Goal: Communication & Community: Answer question/provide support

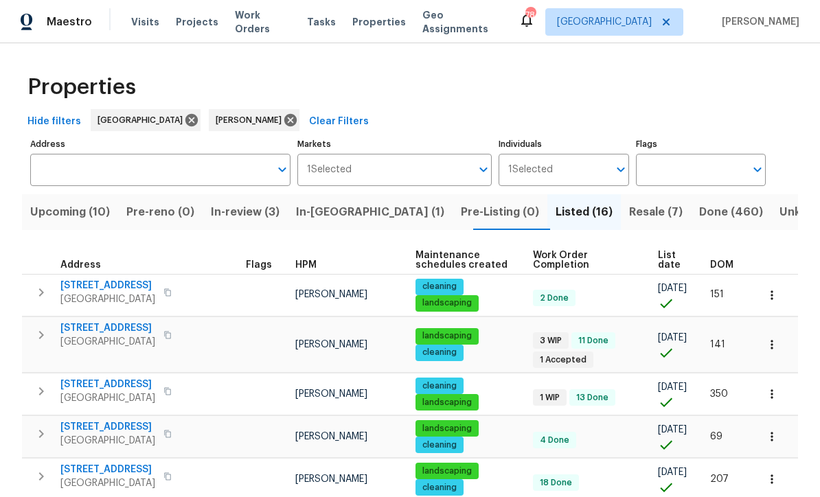
click at [629, 210] on span "Resale (7)" at bounding box center [656, 212] width 54 height 19
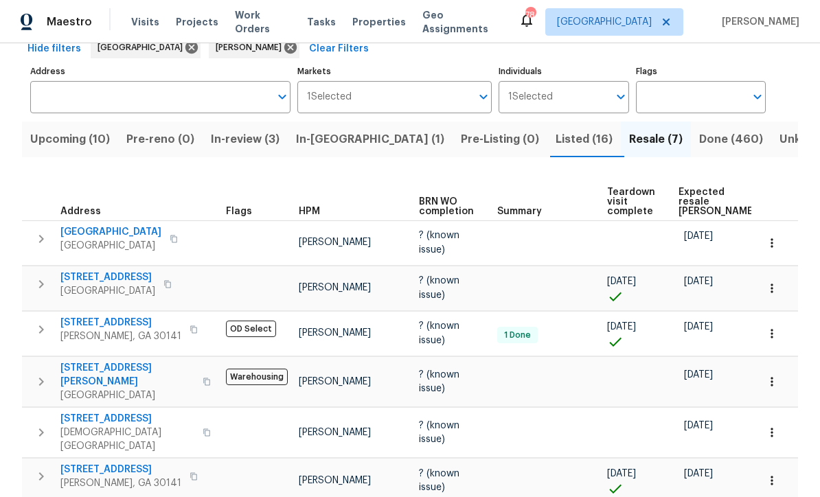
scroll to position [75, 0]
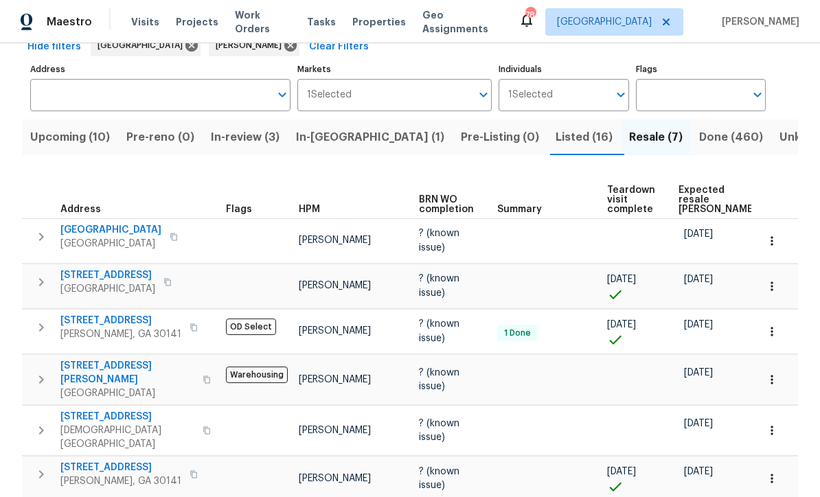
click at [100, 359] on span "99 Cedars Glen Way" at bounding box center [127, 372] width 134 height 27
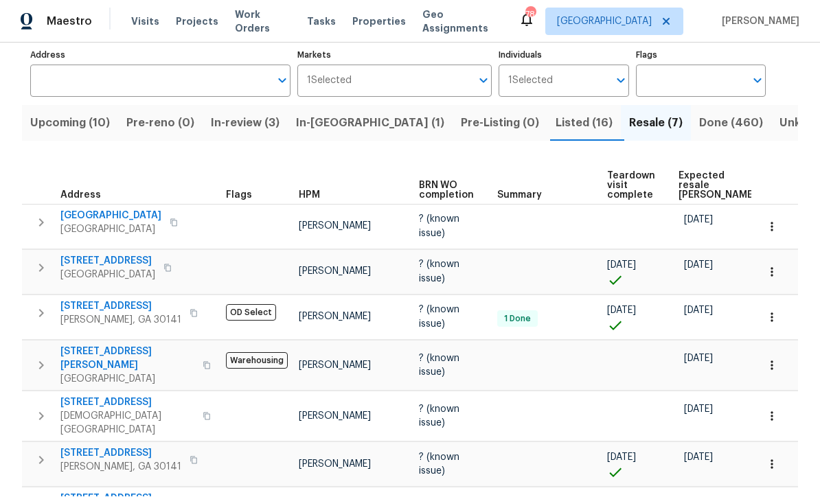
scroll to position [63, 0]
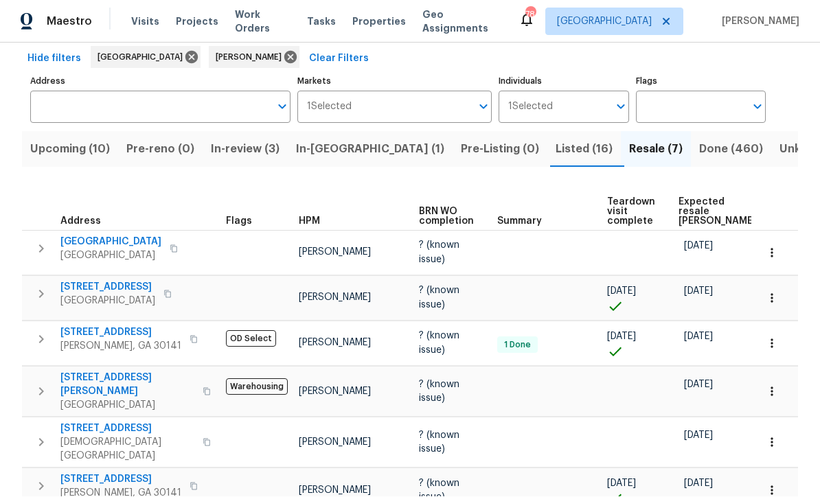
click at [556, 152] on span "Listed (16)" at bounding box center [584, 149] width 57 height 19
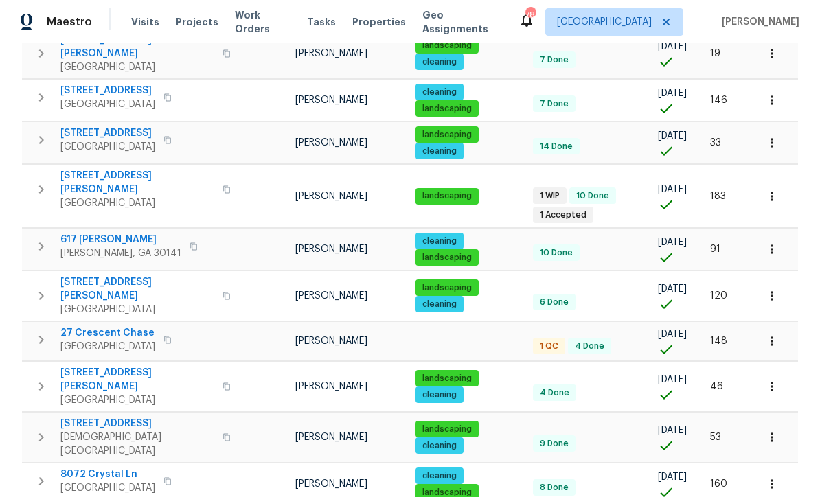
scroll to position [472, 0]
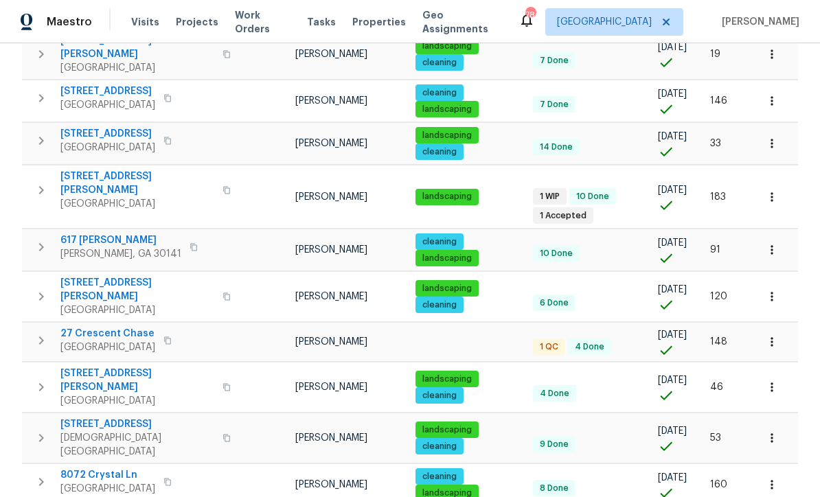
click at [95, 327] on span "27 Crescent Chase" at bounding box center [107, 334] width 95 height 14
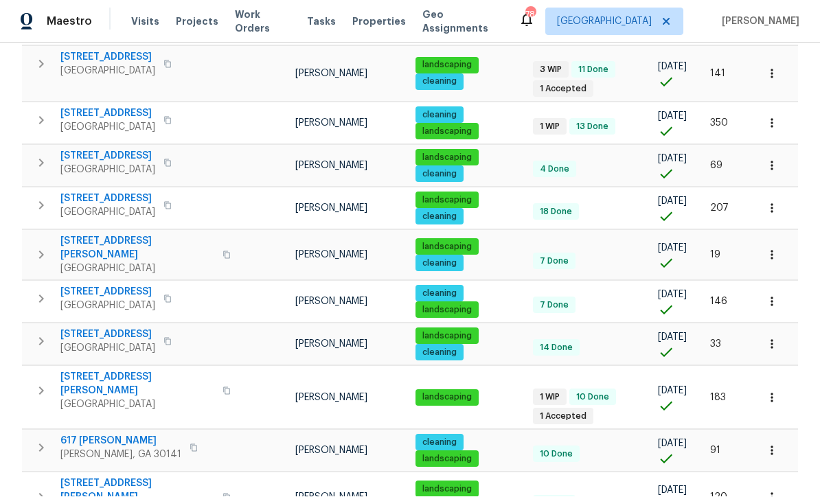
scroll to position [269, 0]
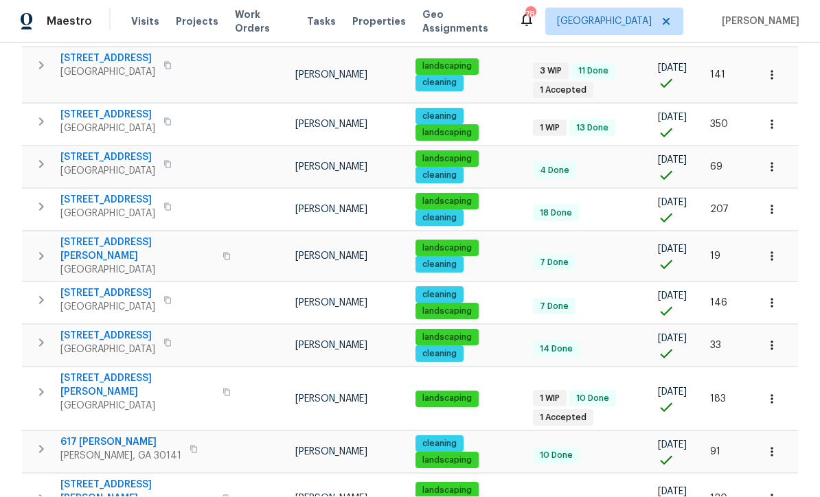
click at [87, 372] on span "17 Cedars Glen Pl" at bounding box center [137, 385] width 154 height 27
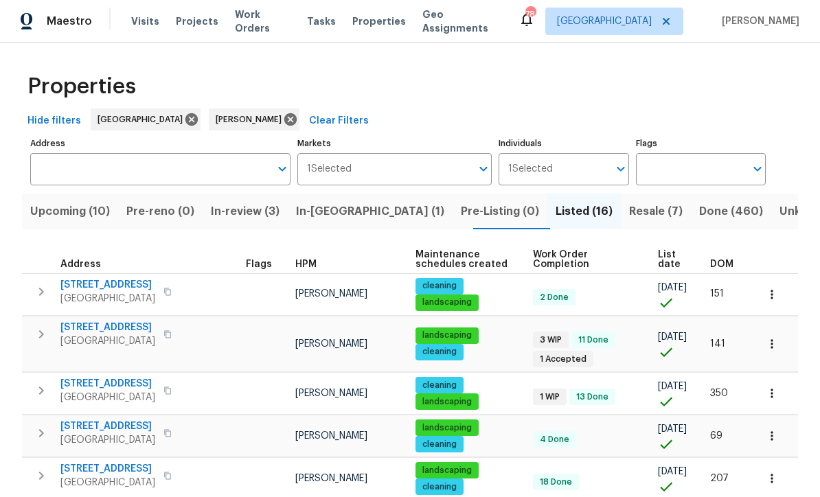
scroll to position [0, 0]
click at [103, 322] on span "3686 Sweetbriar Cir" at bounding box center [107, 329] width 95 height 14
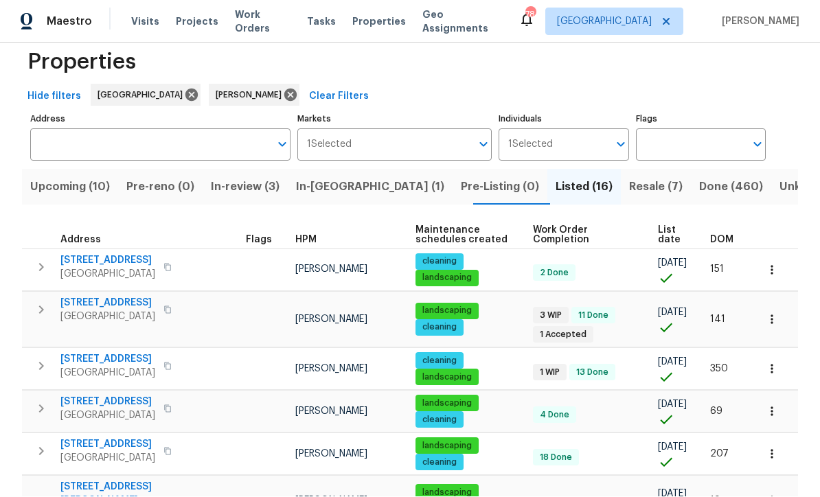
scroll to position [21, 0]
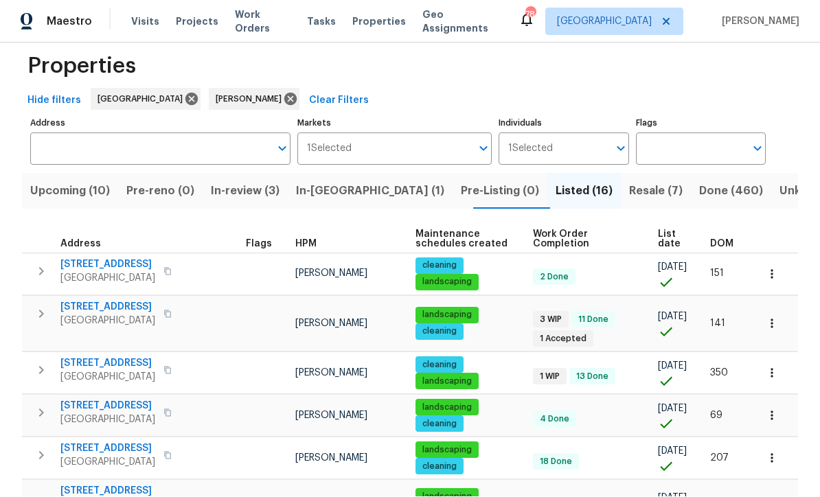
click at [338, 182] on span "In-reno (1)" at bounding box center [370, 191] width 148 height 19
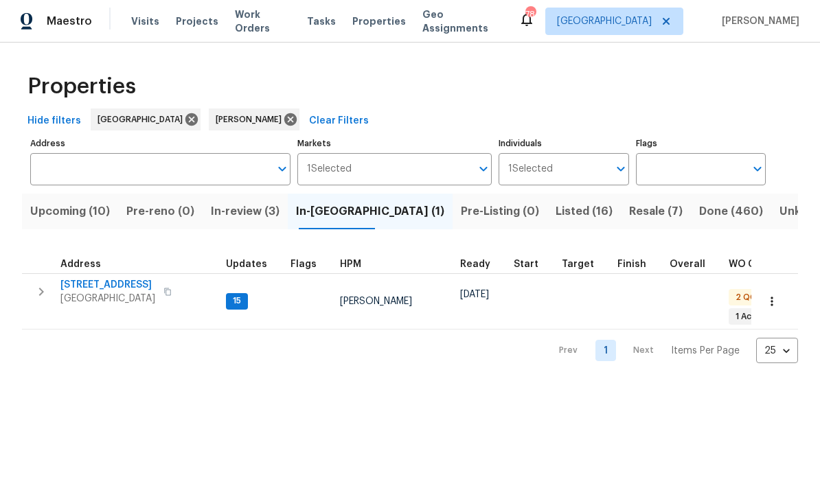
click at [85, 291] on span "[STREET_ADDRESS]" at bounding box center [107, 286] width 95 height 14
click at [774, 300] on icon "button" at bounding box center [772, 302] width 14 height 14
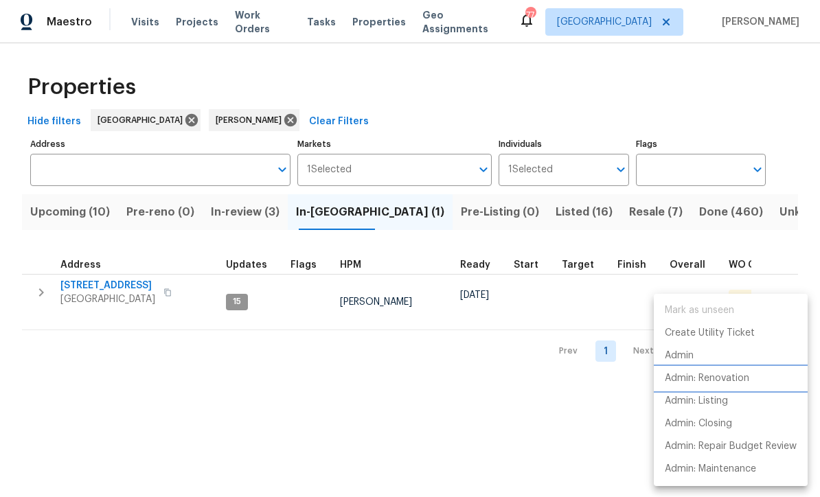
click at [739, 385] on p "Admin: Renovation" at bounding box center [707, 379] width 85 height 14
click at [796, 137] on div at bounding box center [410, 248] width 820 height 497
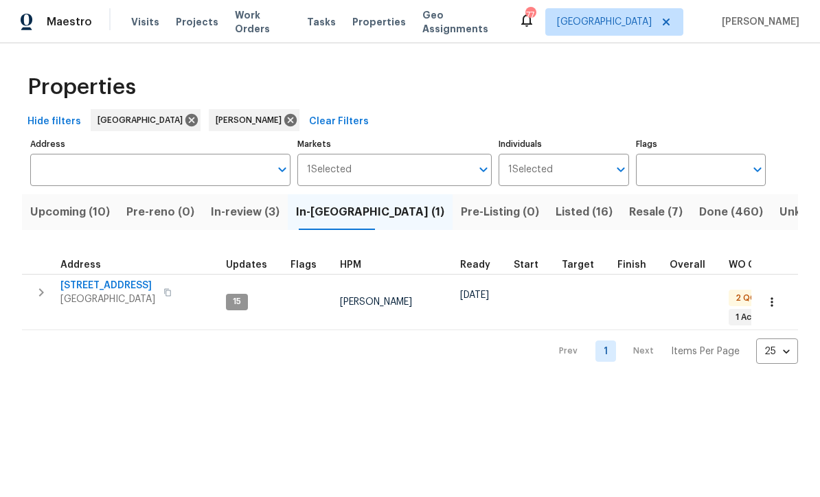
click at [82, 280] on span "[STREET_ADDRESS]" at bounding box center [107, 286] width 95 height 14
click at [252, 206] on span "In-review (3)" at bounding box center [245, 212] width 69 height 19
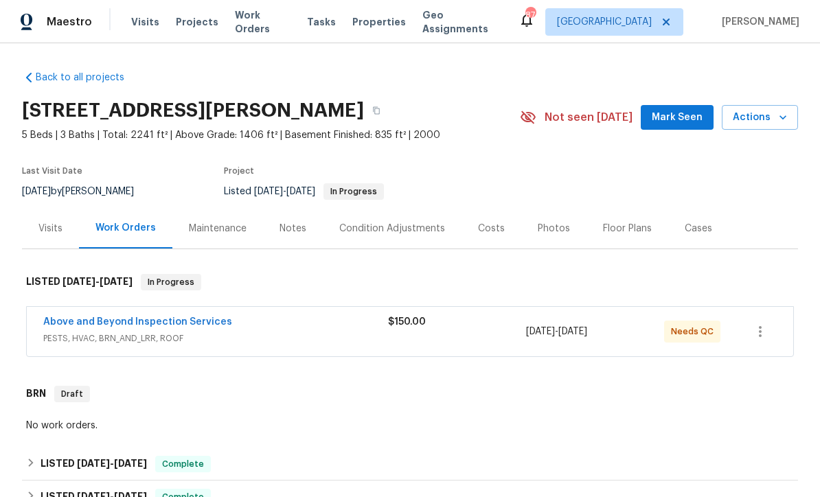
click at [113, 322] on link "Above and Beyond Inspection Services" at bounding box center [137, 322] width 189 height 10
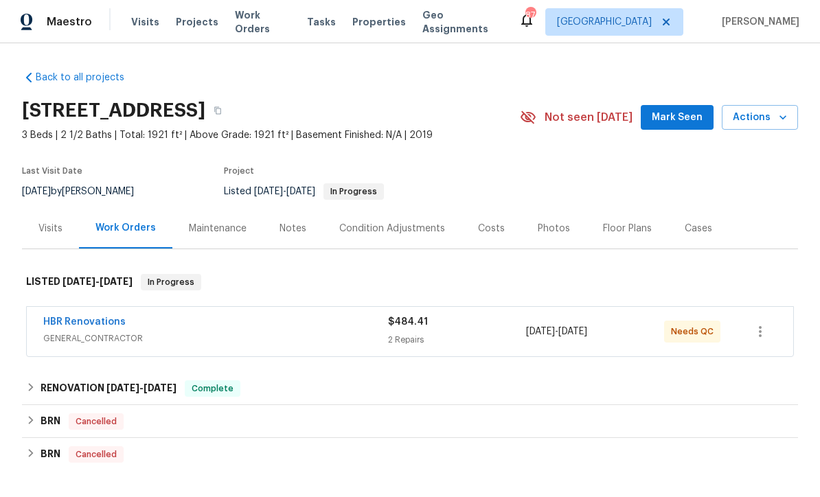
click at [76, 320] on link "HBR Renovations" at bounding box center [84, 322] width 82 height 10
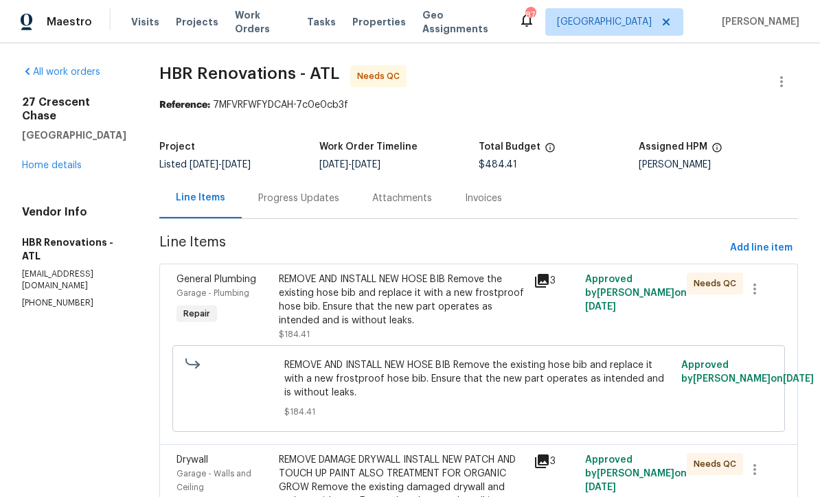
click at [282, 196] on div "Progress Updates" at bounding box center [298, 199] width 81 height 14
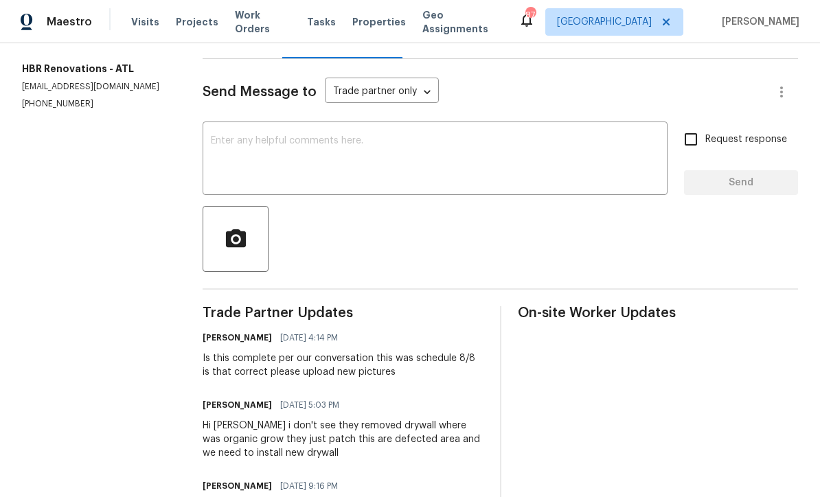
scroll to position [12, 0]
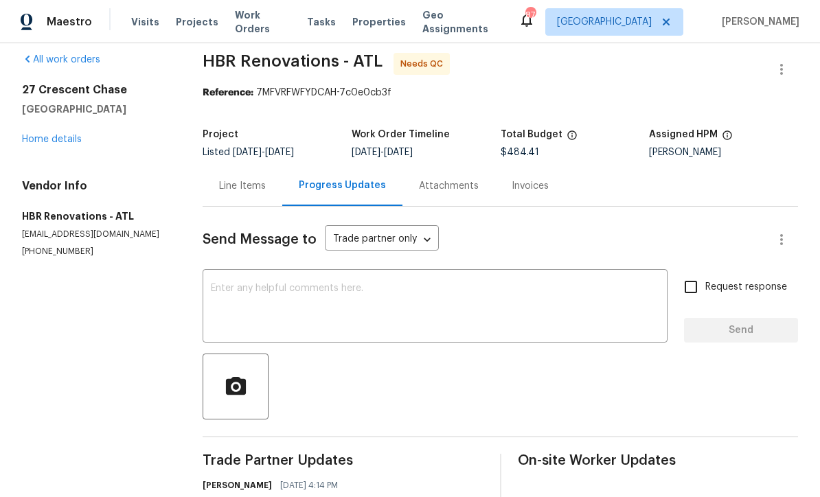
click at [233, 285] on textarea at bounding box center [435, 308] width 449 height 48
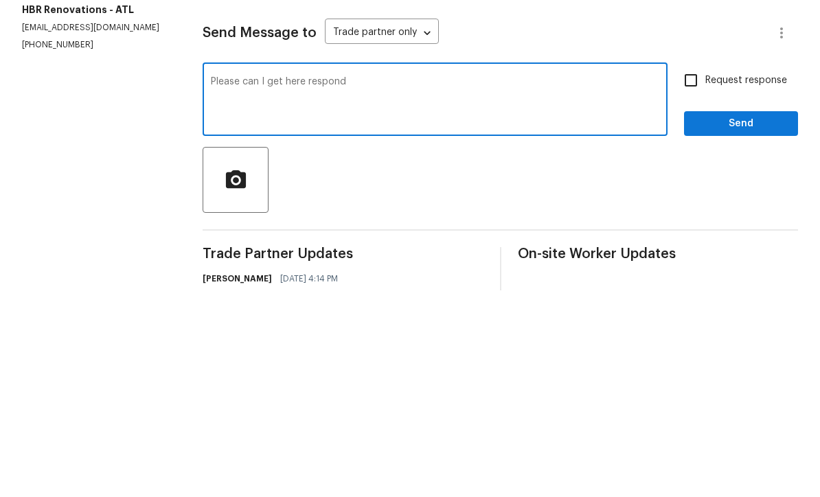
type textarea "Please can I get here respond"
click at [693, 273] on input "Request response" at bounding box center [691, 287] width 29 height 29
checkbox input "true"
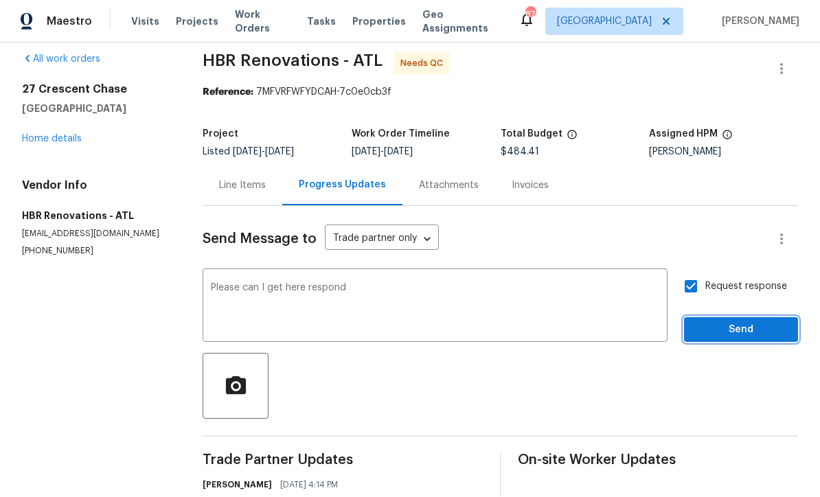
click at [726, 322] on span "Send" at bounding box center [741, 330] width 92 height 17
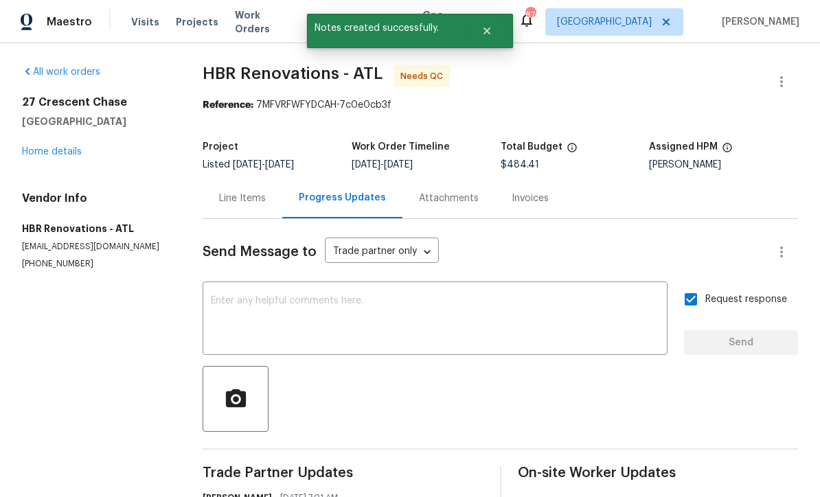
scroll to position [0, 0]
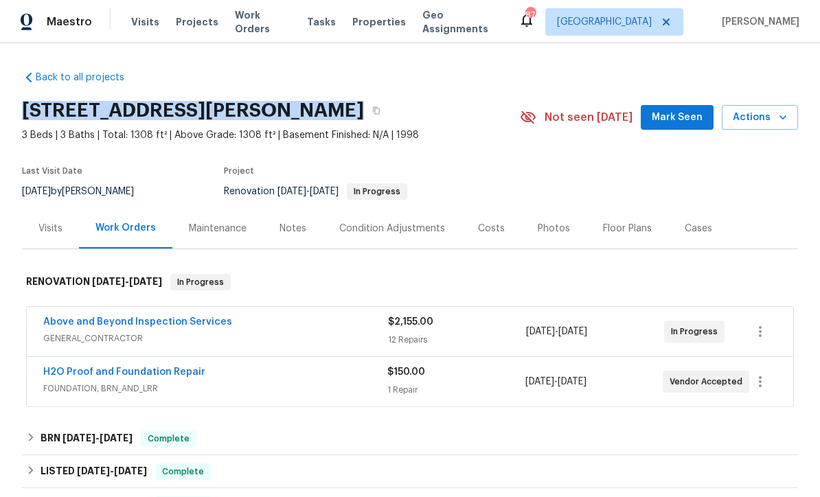
click at [84, 370] on link "H2O Proof and Foundation Repair" at bounding box center [124, 373] width 162 height 10
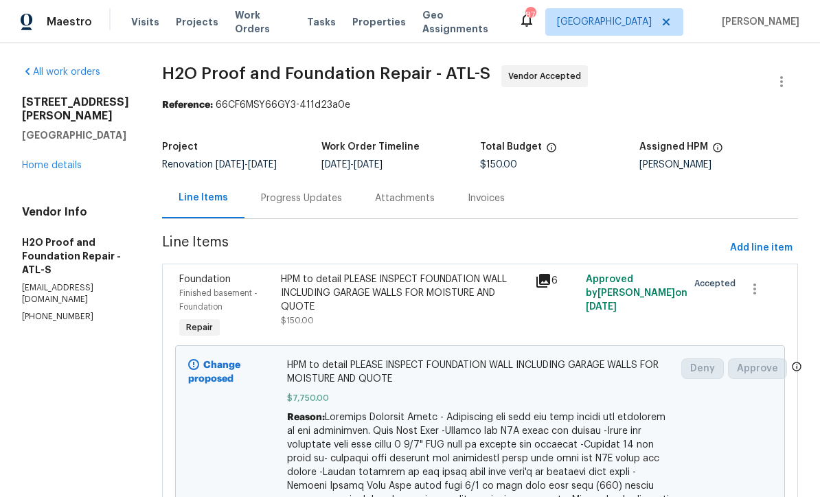
click at [35, 170] on link "Home details" at bounding box center [52, 166] width 60 height 10
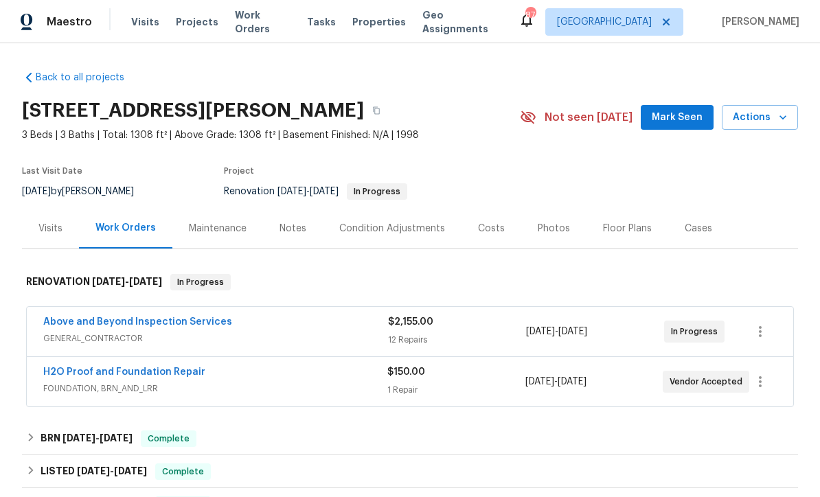
click at [684, 107] on button "Mark Seen" at bounding box center [677, 117] width 73 height 25
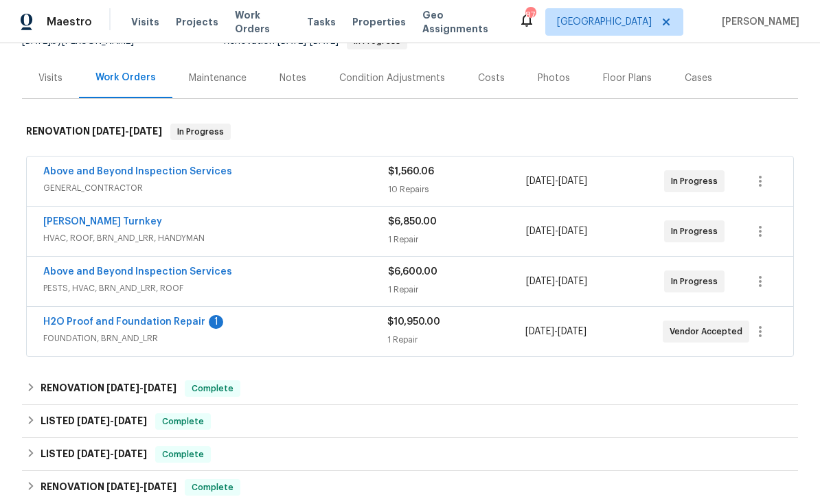
scroll to position [205, 0]
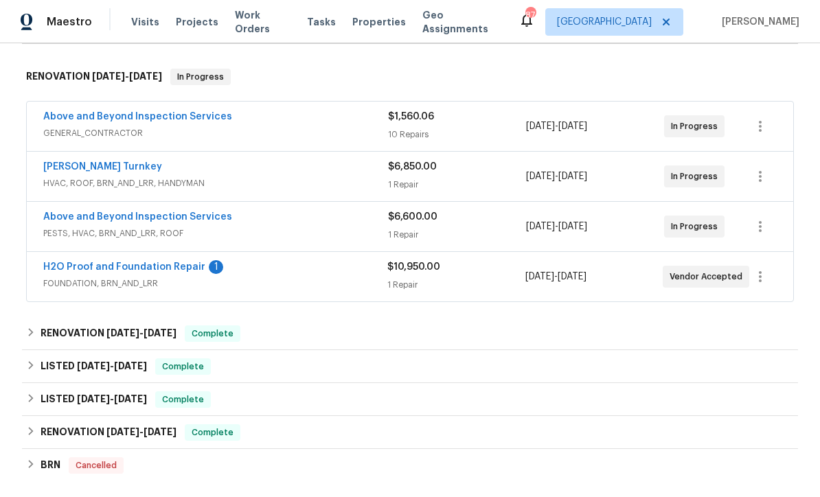
click at [100, 262] on link "H2O Proof and Foundation Repair" at bounding box center [124, 267] width 162 height 10
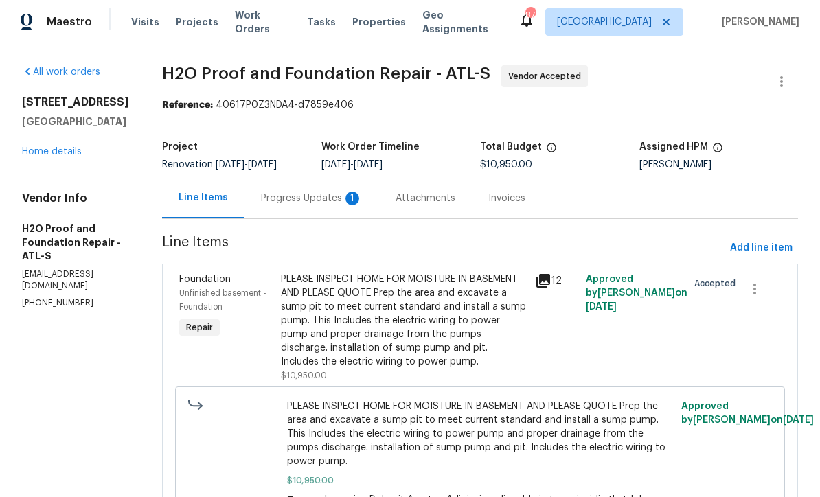
click at [261, 194] on div "Progress Updates 1" at bounding box center [312, 199] width 102 height 14
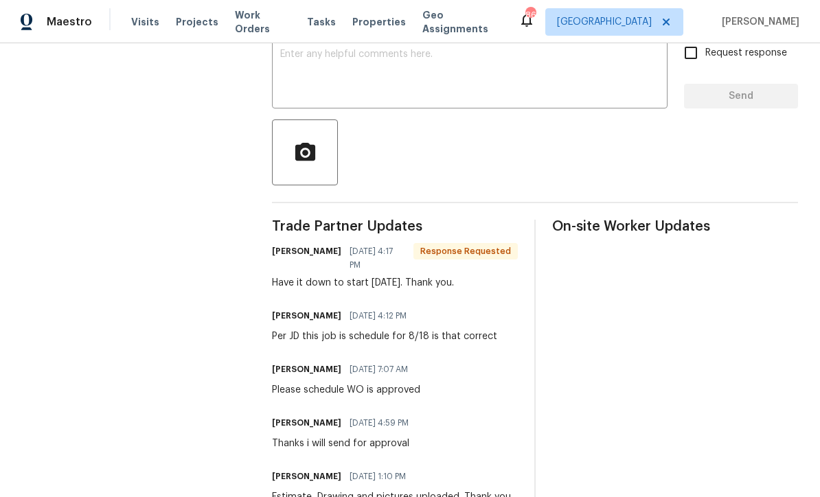
scroll to position [246, 0]
click at [287, 63] on textarea at bounding box center [469, 74] width 379 height 48
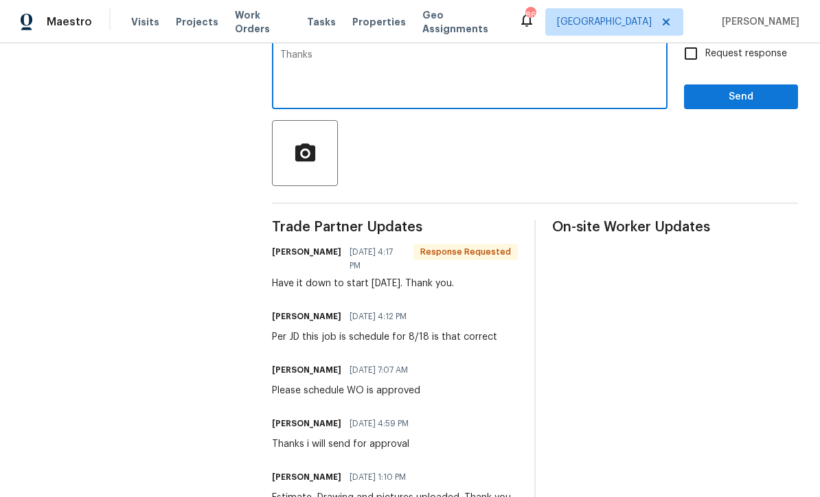
type textarea "Thanks"
click at [759, 106] on span "Send" at bounding box center [741, 97] width 92 height 17
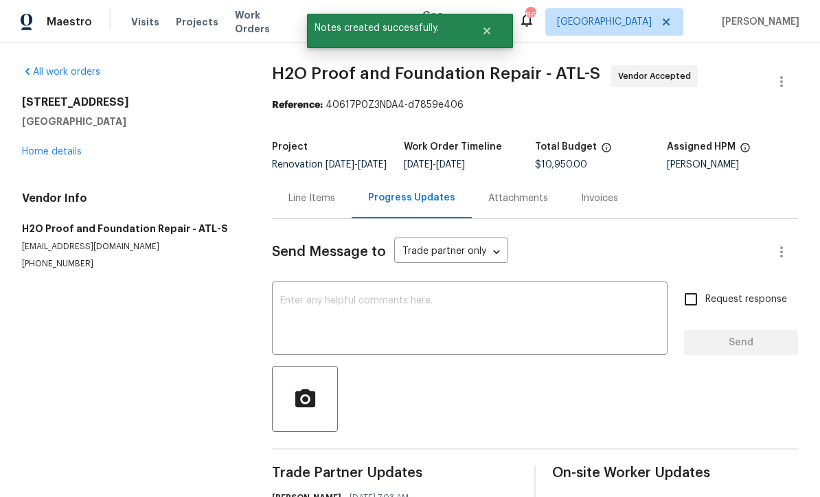
click at [52, 153] on link "Home details" at bounding box center [52, 152] width 60 height 10
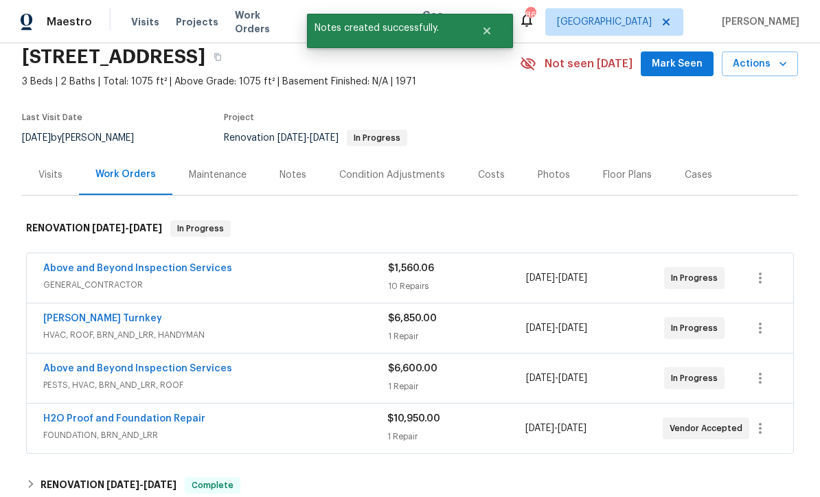
scroll to position [53, 0]
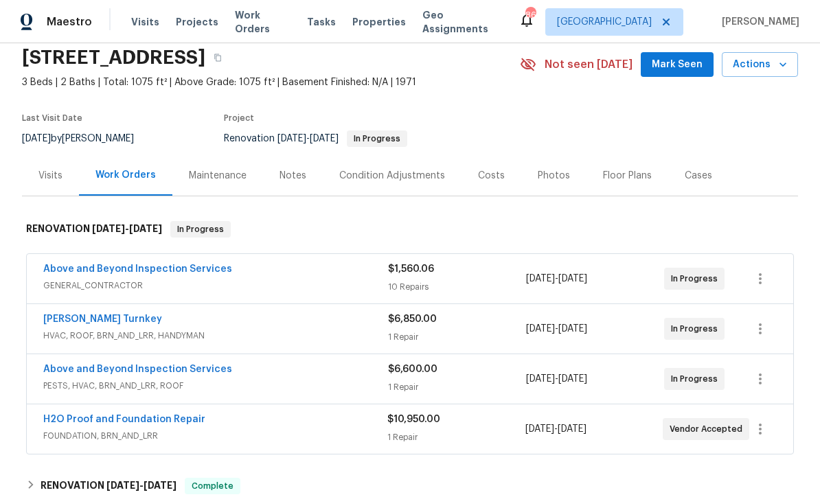
click at [72, 320] on link "Davis Turnkey" at bounding box center [102, 320] width 119 height 10
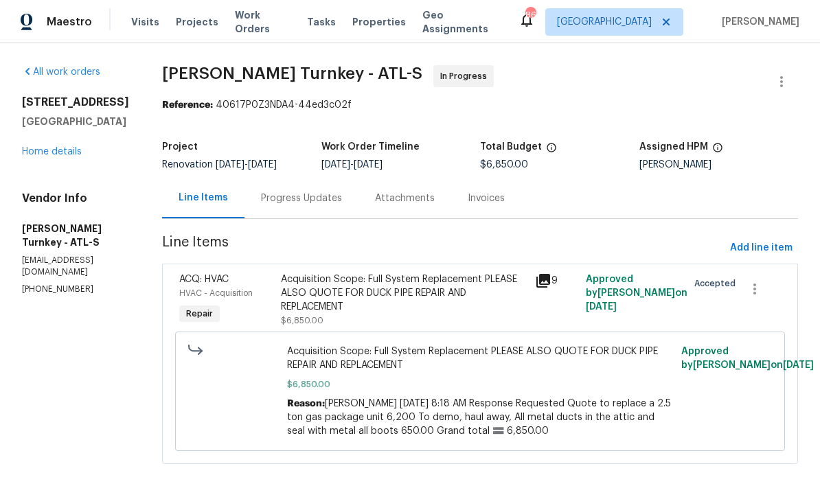
click at [280, 201] on div "Progress Updates" at bounding box center [301, 199] width 81 height 14
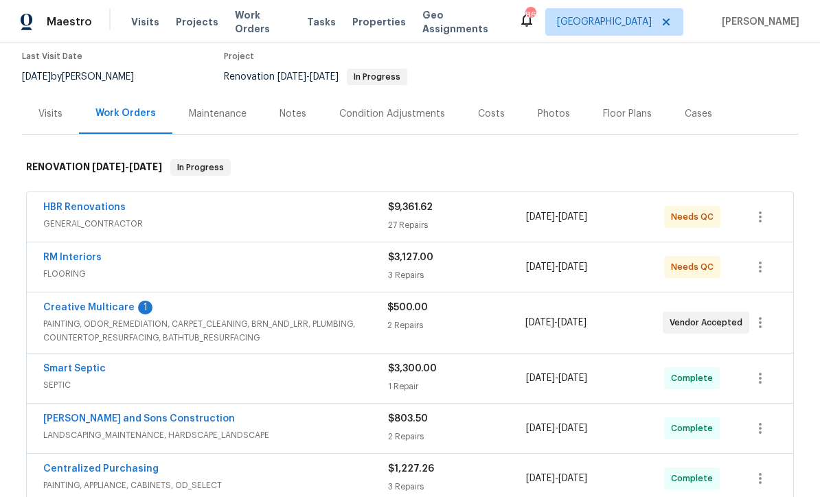
scroll to position [148, 0]
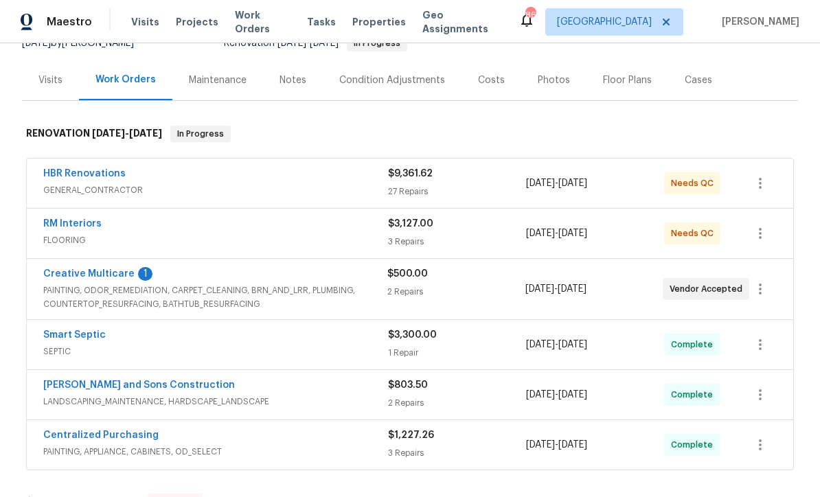
click at [74, 273] on link "Creative Multicare" at bounding box center [88, 274] width 91 height 10
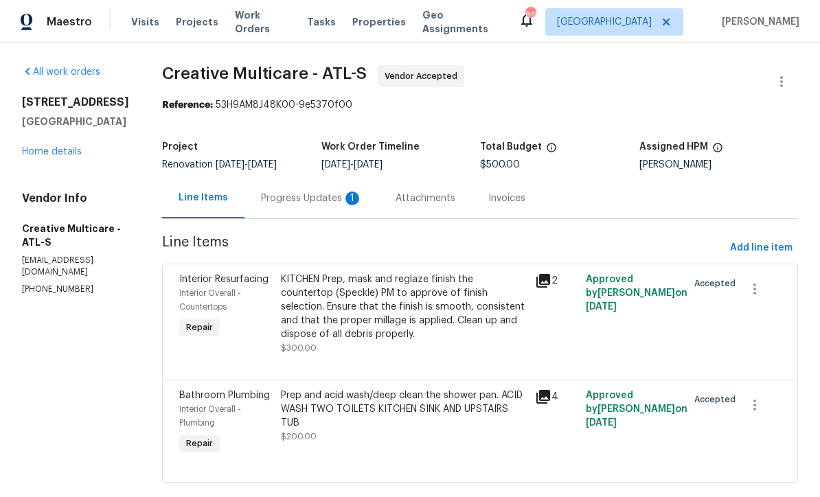
click at [321, 194] on div "Progress Updates 1" at bounding box center [312, 199] width 102 height 14
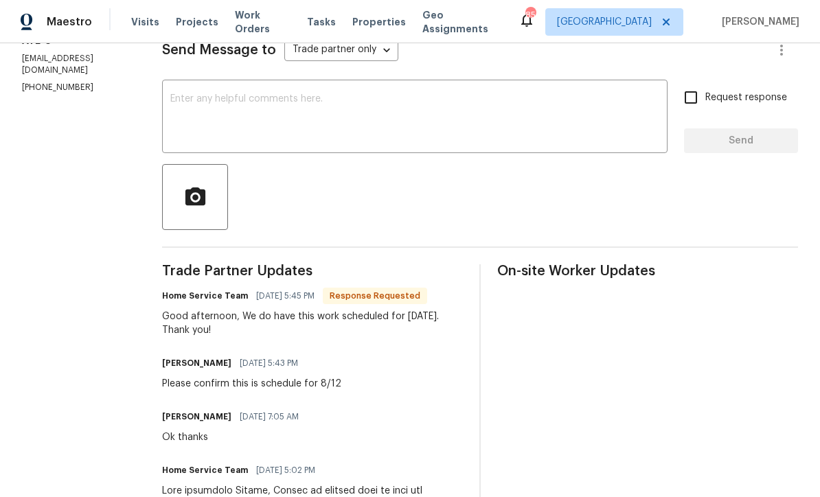
scroll to position [229, 0]
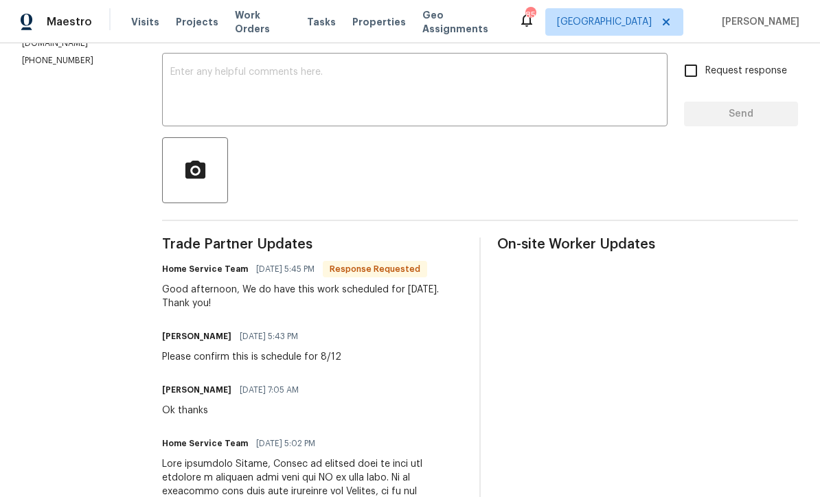
click at [216, 65] on div "x ​" at bounding box center [415, 91] width 506 height 70
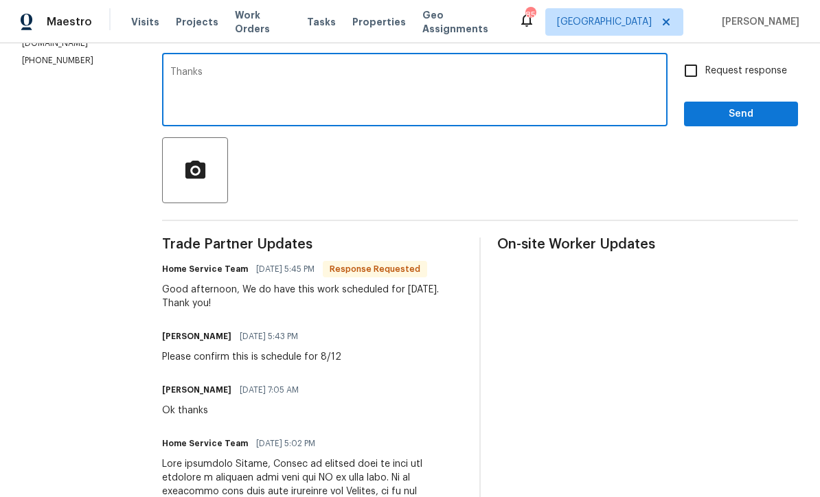
type textarea "Thanks"
click at [774, 121] on span "Send" at bounding box center [741, 114] width 92 height 17
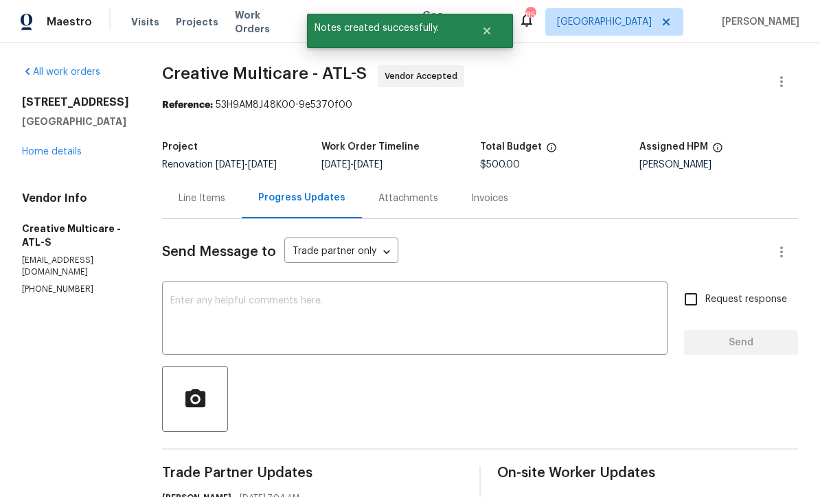
click at [43, 151] on link "Home details" at bounding box center [52, 152] width 60 height 10
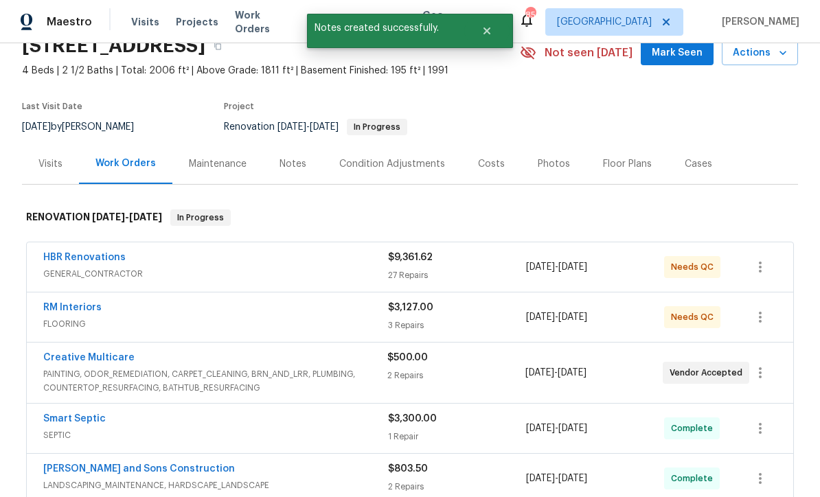
scroll to position [65, 0]
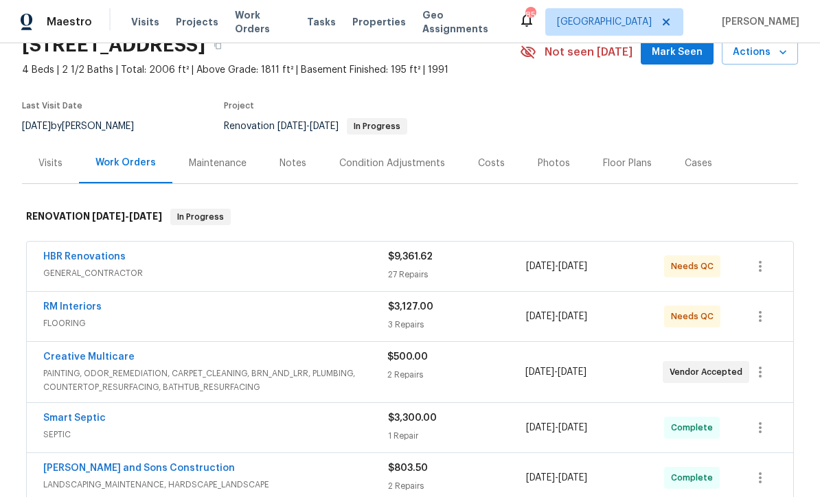
click at [62, 310] on link "RM Interiors" at bounding box center [72, 307] width 58 height 10
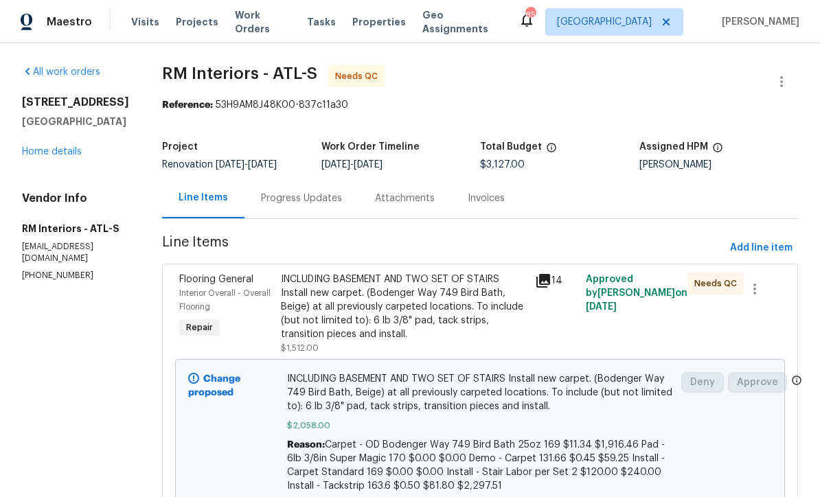
click at [51, 338] on section "All work orders [STREET_ADDRESS] Home details Vendor Info RM Interiors - ATL-S …" at bounding box center [75, 465] width 107 height 800
click at [50, 157] on link "Home details" at bounding box center [52, 152] width 60 height 10
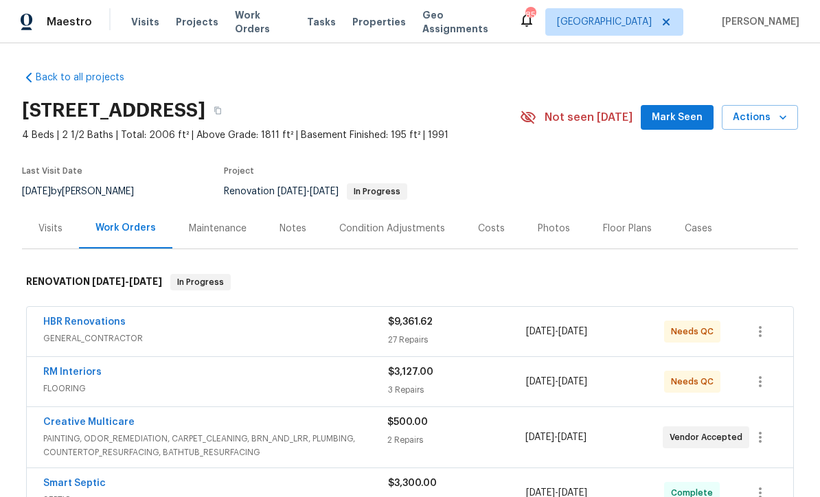
click at [682, 116] on span "Mark Seen" at bounding box center [677, 117] width 51 height 17
click at [85, 321] on link "HBR Renovations" at bounding box center [84, 322] width 82 height 10
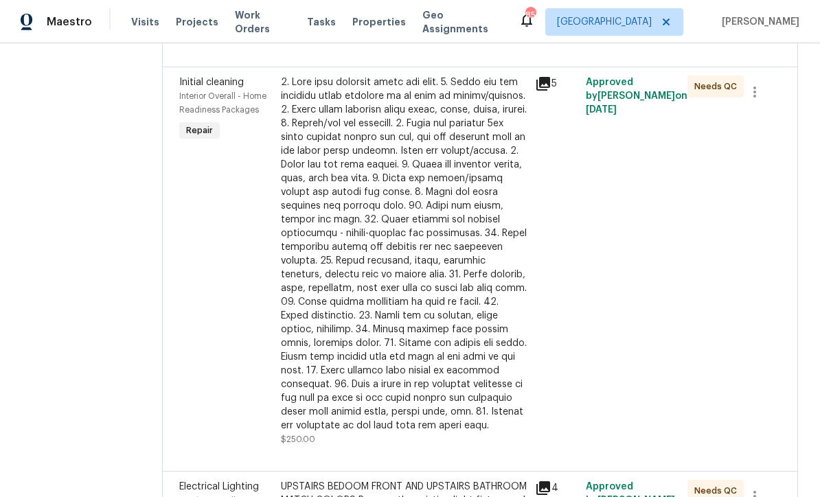
scroll to position [1947, 0]
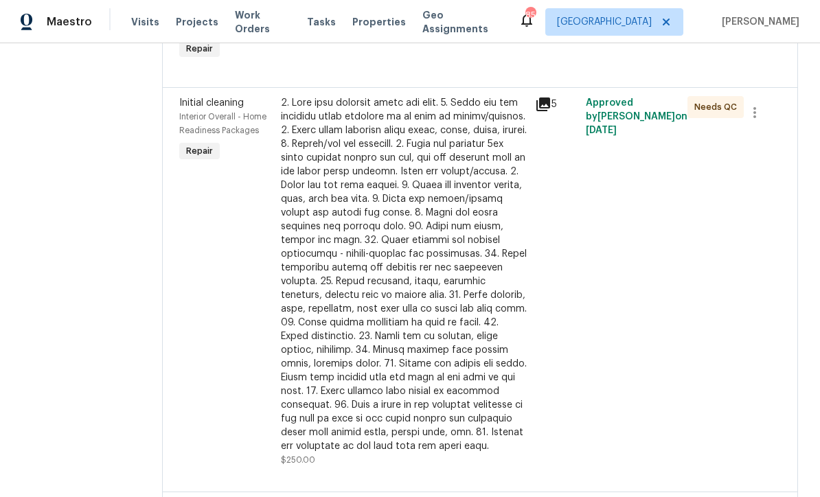
click at [344, 273] on div at bounding box center [404, 274] width 246 height 357
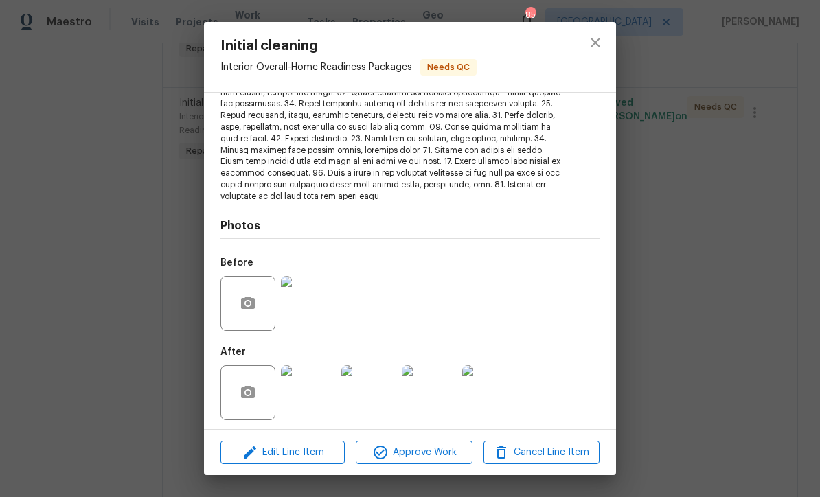
scroll to position [234, 0]
click at [316, 388] on img at bounding box center [308, 393] width 55 height 55
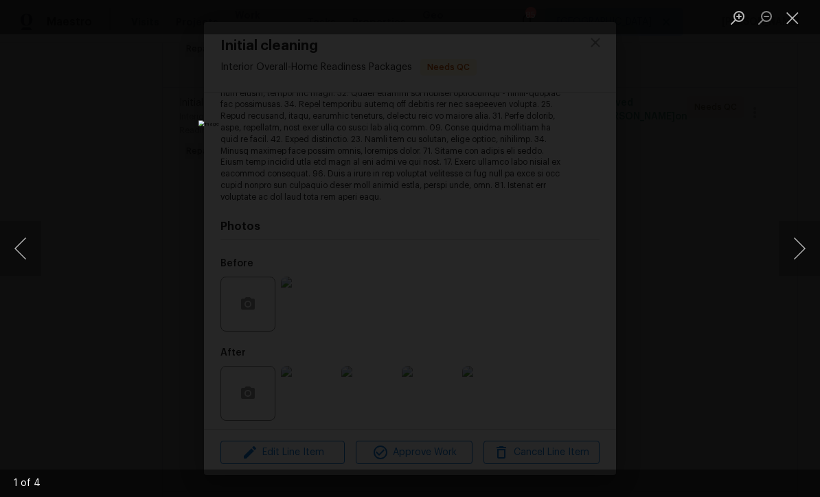
click at [807, 254] on button "Next image" at bounding box center [799, 248] width 41 height 55
click at [803, 247] on button "Next image" at bounding box center [799, 248] width 41 height 55
click at [805, 247] on button "Next image" at bounding box center [799, 248] width 41 height 55
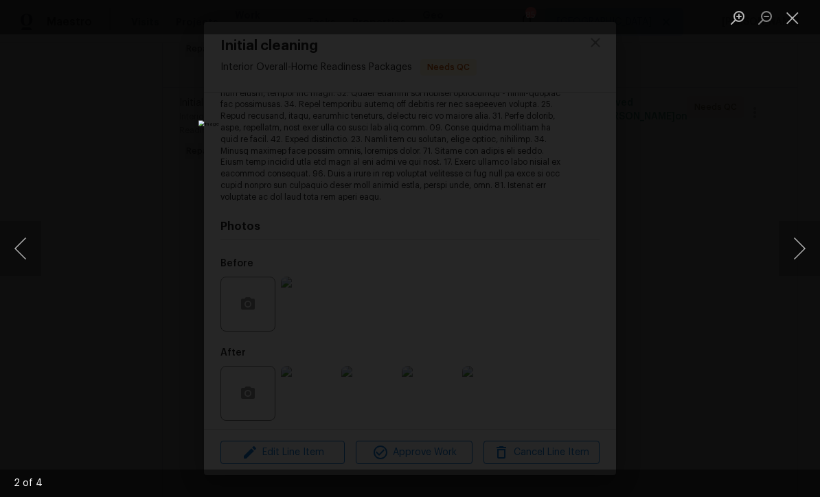
click at [799, 254] on button "Next image" at bounding box center [799, 248] width 41 height 55
click at [803, 251] on button "Next image" at bounding box center [799, 248] width 41 height 55
click at [802, 252] on button "Next image" at bounding box center [799, 248] width 41 height 55
click at [792, 14] on button "Close lightbox" at bounding box center [792, 17] width 27 height 24
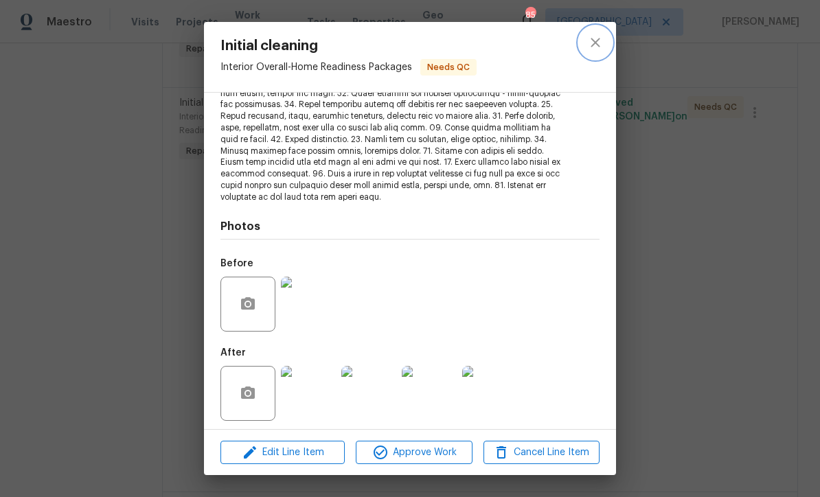
click at [596, 41] on icon "close" at bounding box center [595, 42] width 16 height 16
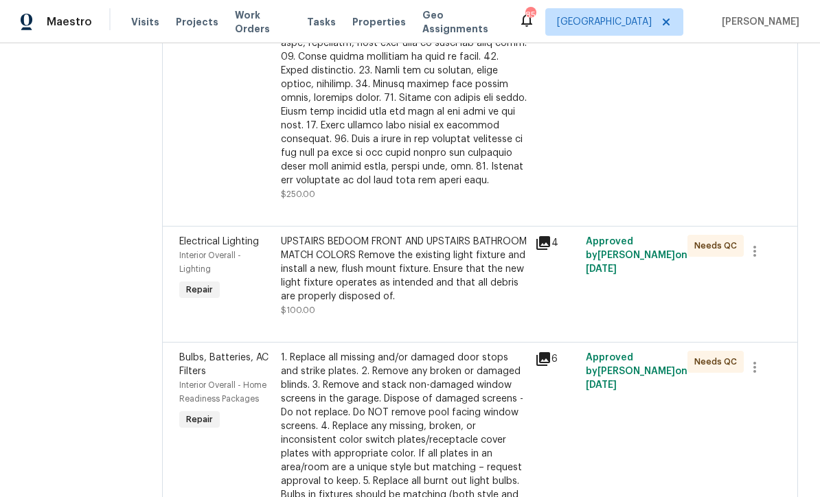
scroll to position [2215, 0]
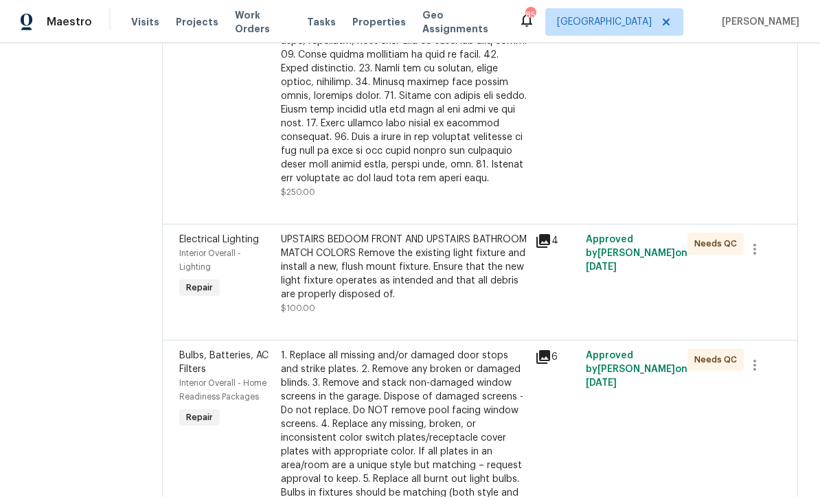
click at [385, 233] on div "UPSTAIRS BEDOOM FRONT AND UPSTAIRS BATHROOM MATCH COLORS Remove the existing li…" at bounding box center [404, 267] width 246 height 69
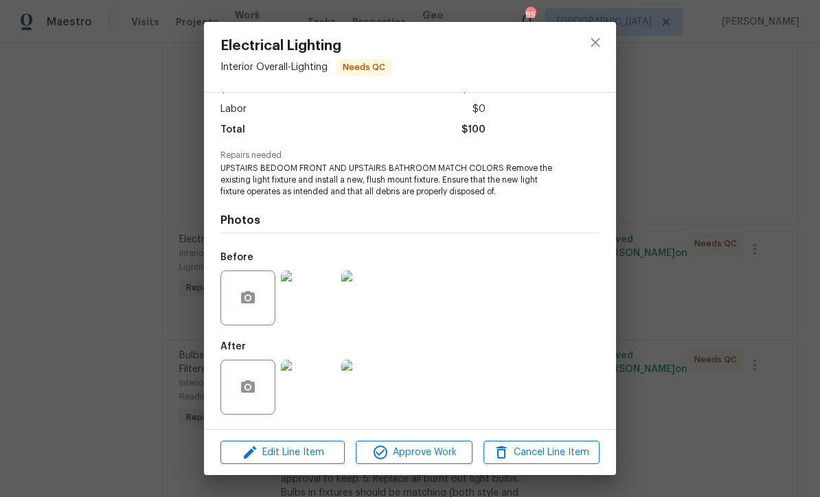
scroll to position [92, 0]
click at [315, 395] on img at bounding box center [308, 387] width 55 height 55
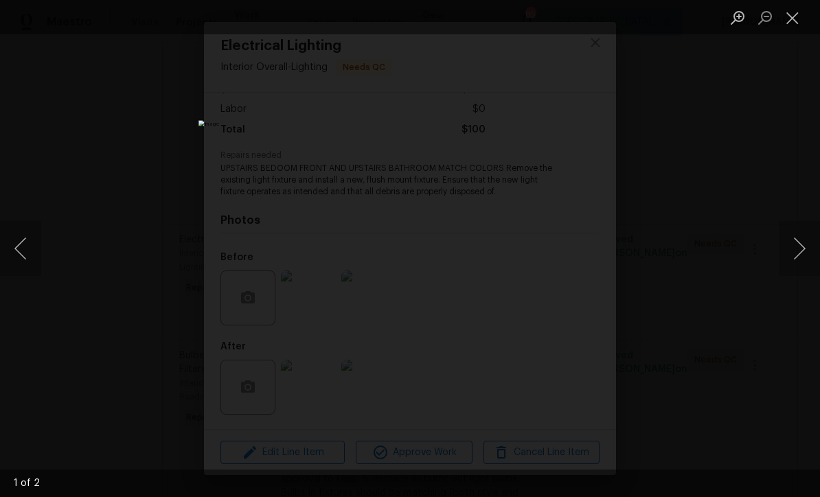
click at [803, 248] on button "Next image" at bounding box center [799, 248] width 41 height 55
click at [803, 247] on button "Next image" at bounding box center [799, 248] width 41 height 55
click at [787, 14] on button "Close lightbox" at bounding box center [792, 17] width 27 height 24
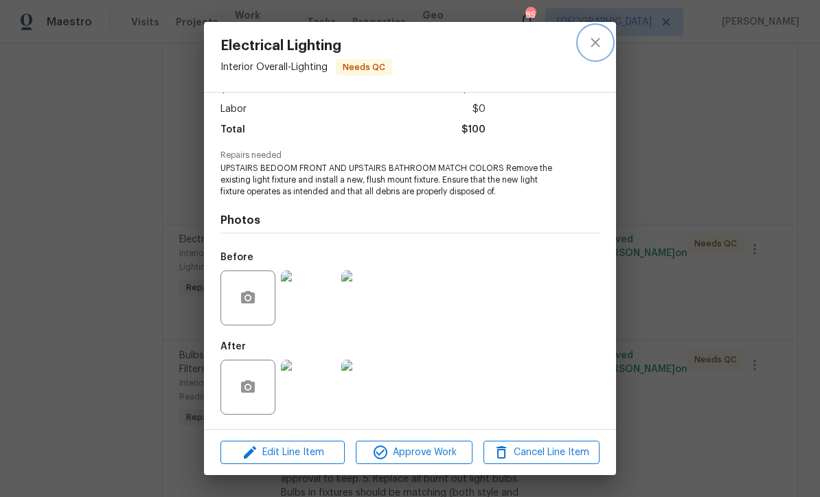
click at [601, 36] on icon "close" at bounding box center [595, 42] width 16 height 16
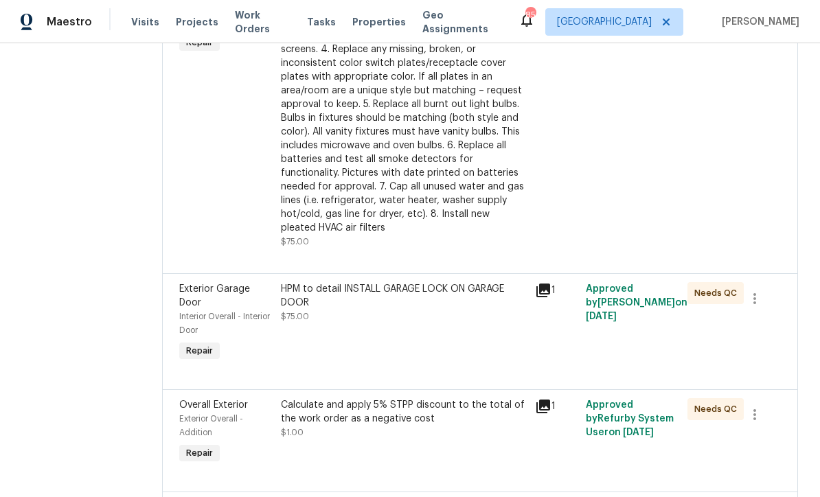
scroll to position [2596, 0]
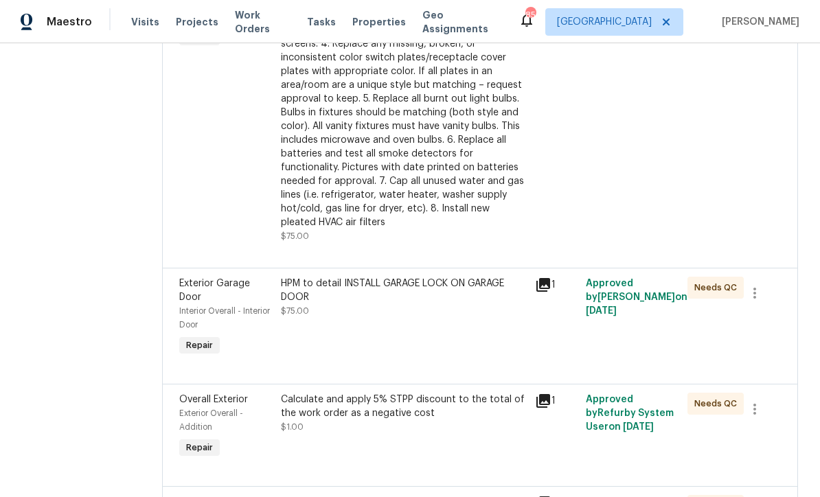
click at [366, 277] on div "HPM to detail INSTALL GARAGE LOCK ON GARAGE DOOR" at bounding box center [404, 290] width 246 height 27
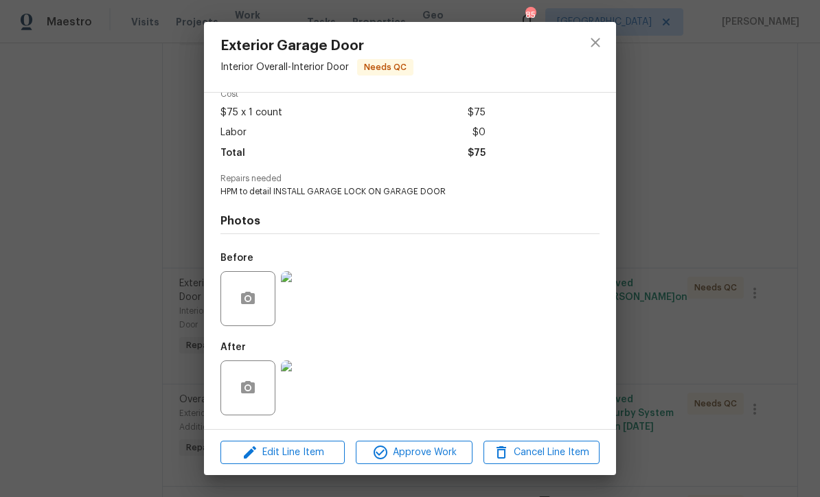
scroll to position [70, 0]
click at [308, 387] on img at bounding box center [308, 388] width 55 height 55
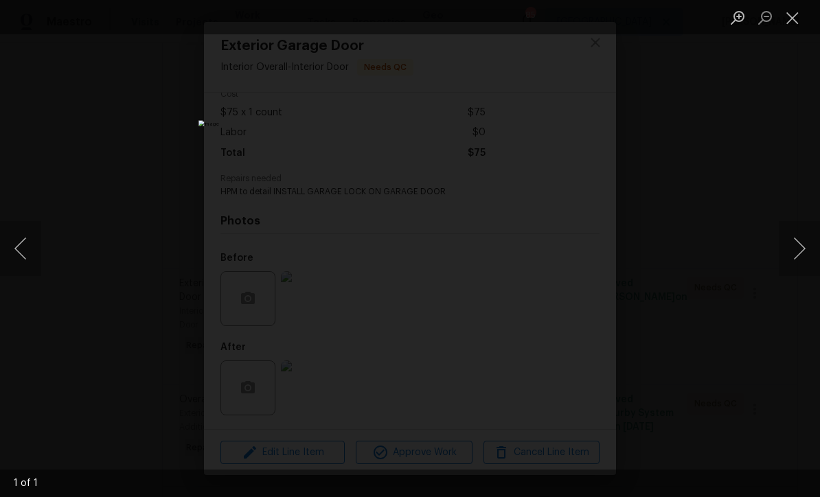
click at [793, 25] on button "Close lightbox" at bounding box center [792, 17] width 27 height 24
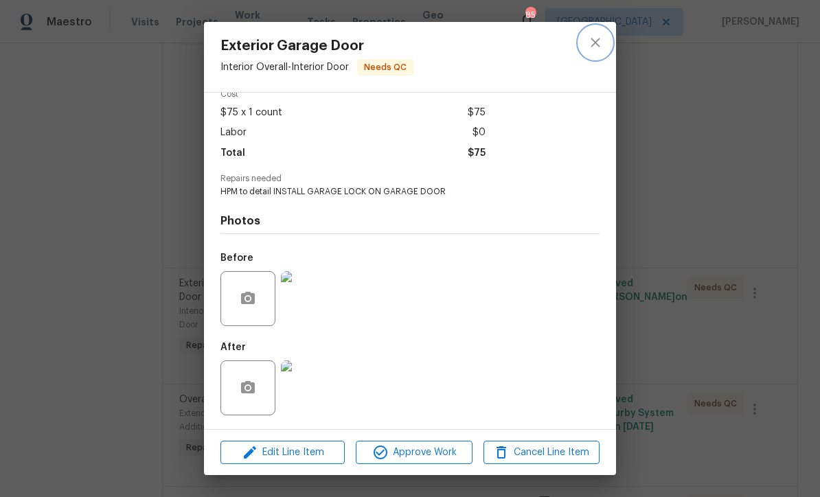
click at [600, 43] on icon "close" at bounding box center [595, 42] width 16 height 16
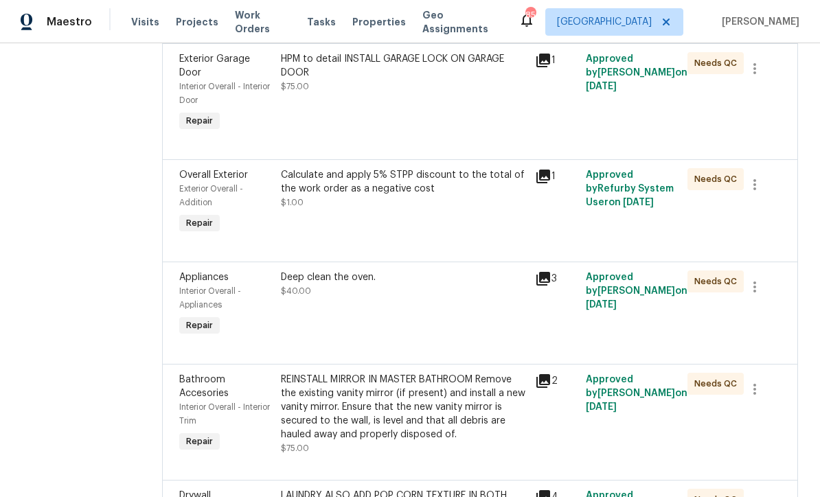
scroll to position [2825, 0]
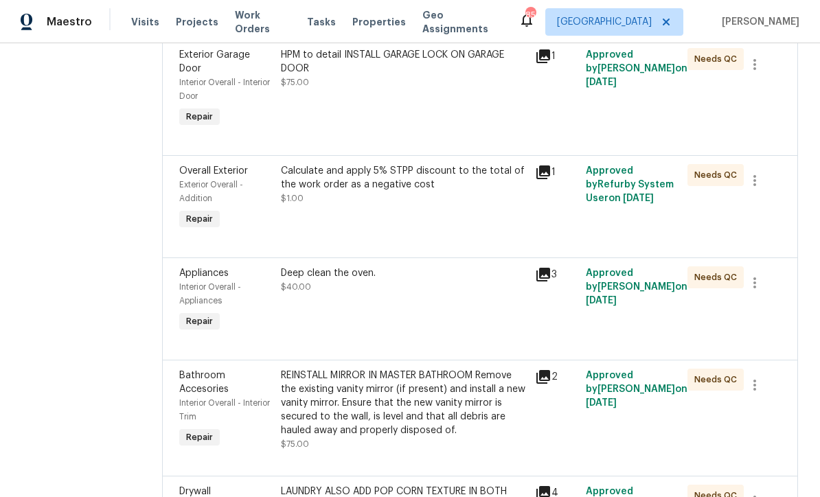
click at [331, 292] on div "Deep clean the oven. $40.00" at bounding box center [404, 300] width 254 height 77
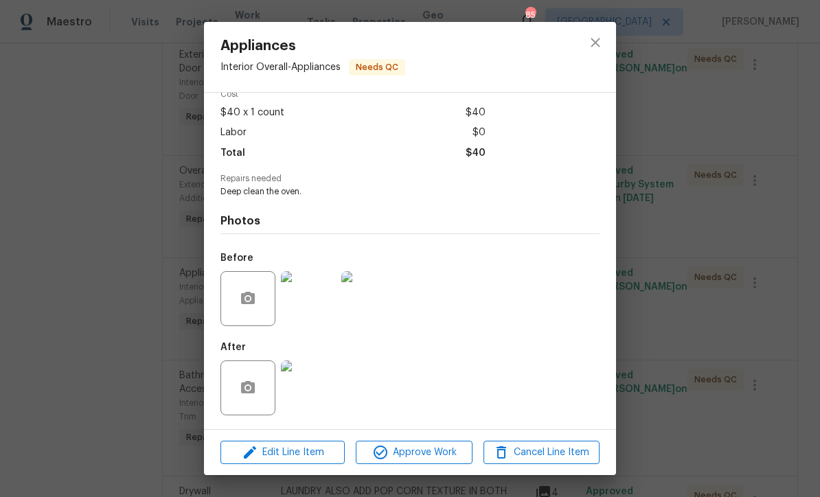
scroll to position [70, 0]
click at [309, 388] on img at bounding box center [308, 388] width 55 height 55
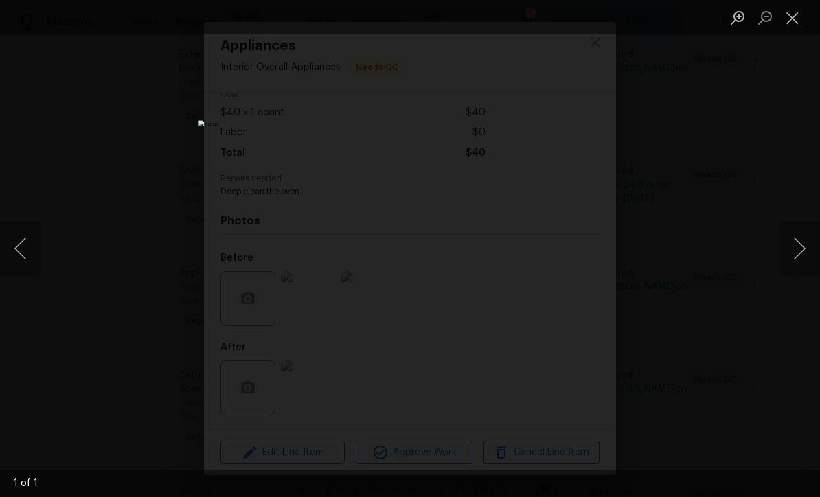
click at [789, 16] on button "Close lightbox" at bounding box center [792, 17] width 27 height 24
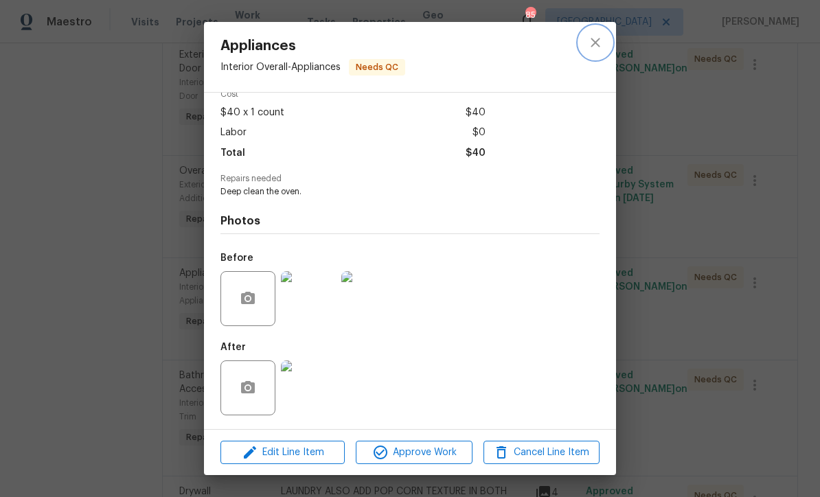
click at [598, 37] on icon "close" at bounding box center [595, 42] width 16 height 16
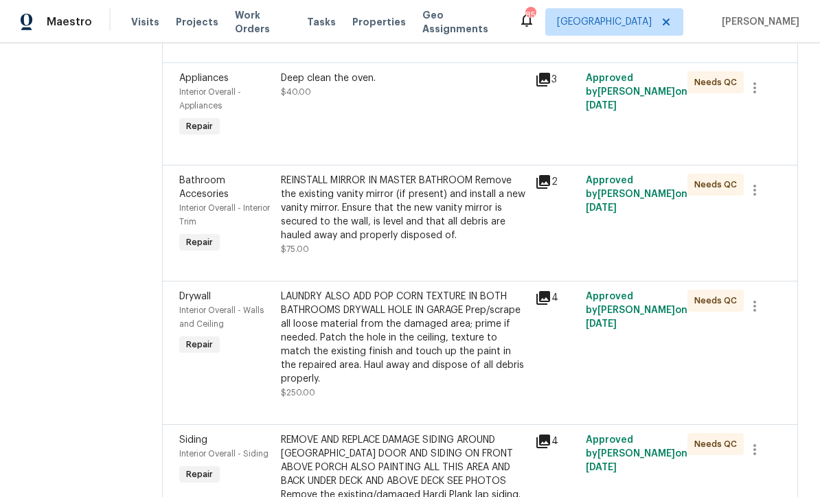
scroll to position [3021, 0]
click at [381, 310] on div "LAUNDRY ALSO ADD POP CORN TEXTURE IN BOTH BATHROOMS DRYWALL HOLE IN GARAGE Prep…" at bounding box center [404, 337] width 246 height 96
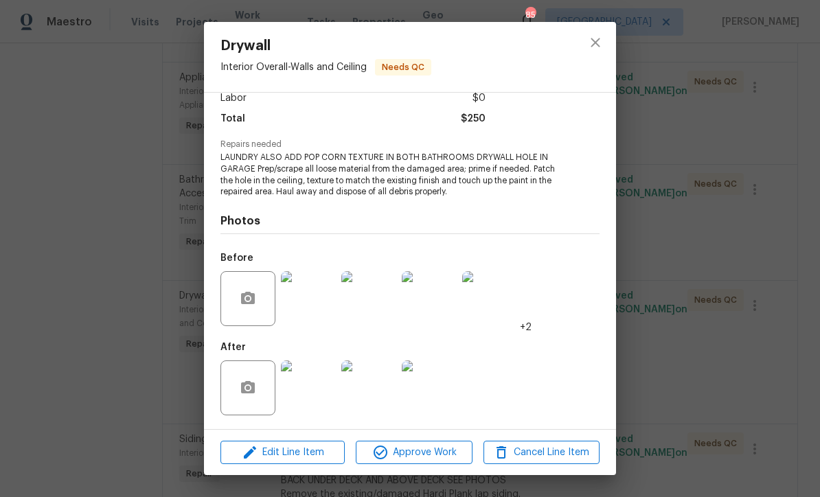
scroll to position [103, 0]
click at [308, 387] on img at bounding box center [308, 388] width 55 height 55
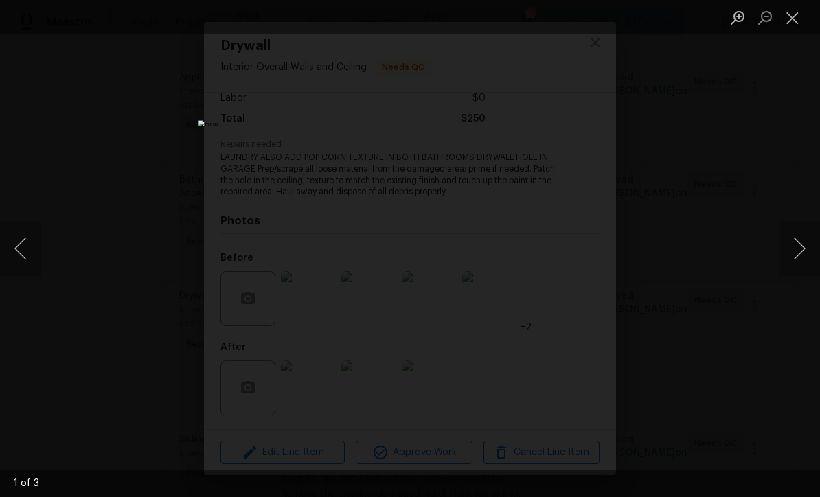
click at [807, 251] on button "Next image" at bounding box center [799, 248] width 41 height 55
click at [805, 248] on button "Next image" at bounding box center [799, 248] width 41 height 55
click at [805, 247] on button "Next image" at bounding box center [799, 248] width 41 height 55
click at [791, 12] on button "Close lightbox" at bounding box center [792, 17] width 27 height 24
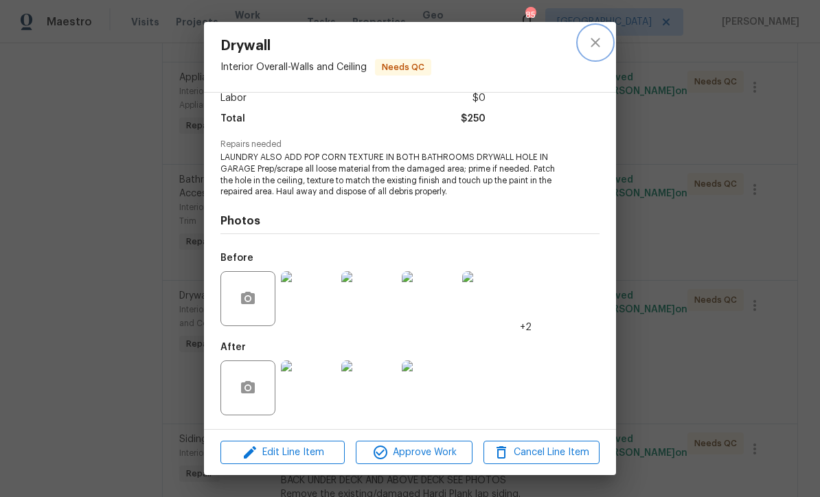
click at [595, 27] on button "close" at bounding box center [595, 42] width 33 height 33
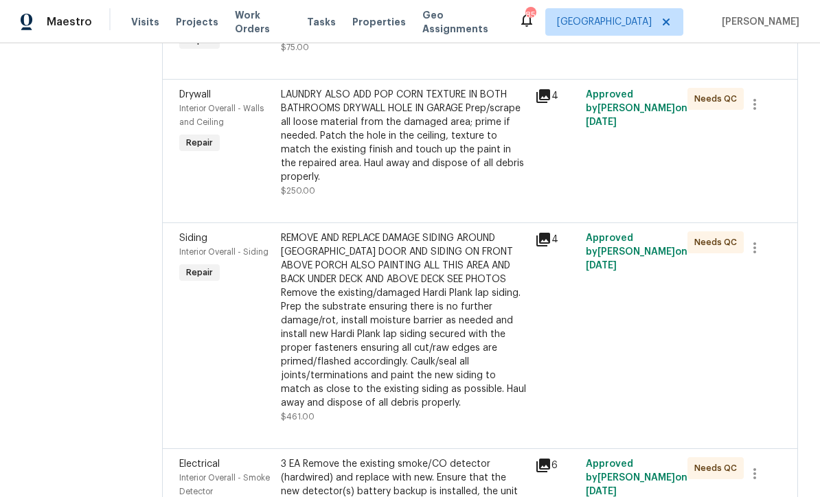
scroll to position [3225, 0]
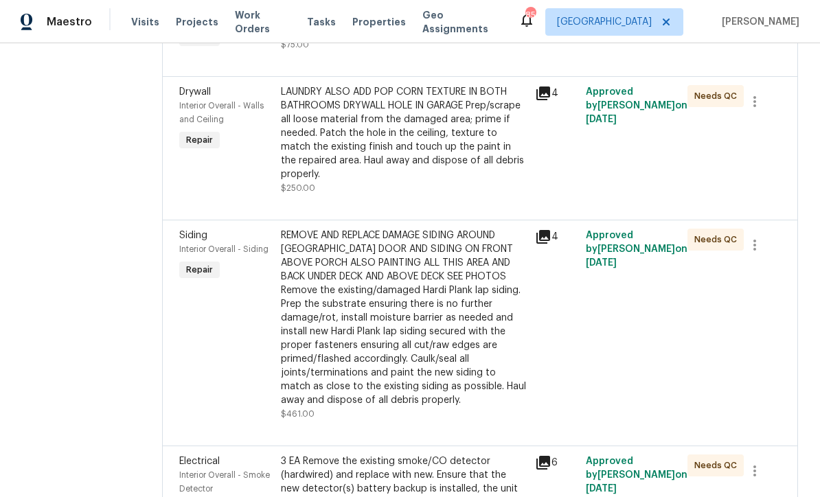
click at [353, 298] on div "REMOVE AND REPLACE DAMAGE SIDING AROUND CHIMNEY GARAGE DOOR AND SIDING ON FRONT…" at bounding box center [404, 318] width 246 height 179
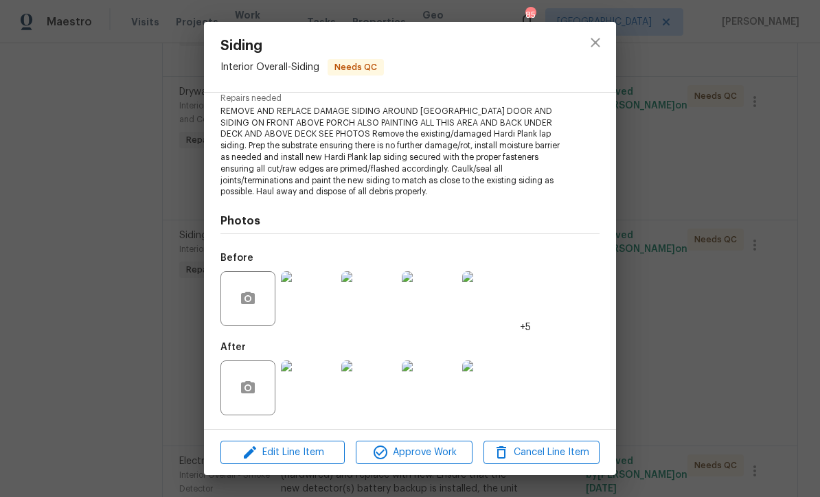
scroll to position [146, 0]
click at [320, 391] on img at bounding box center [308, 388] width 55 height 55
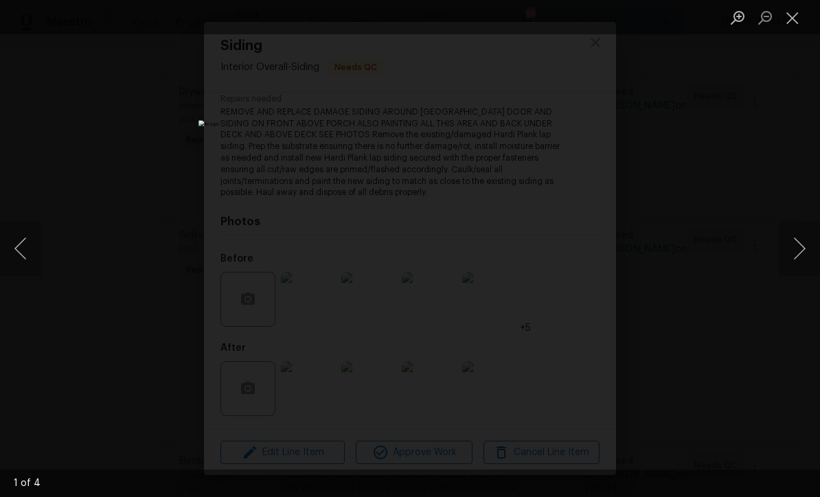
click at [801, 250] on button "Next image" at bounding box center [799, 248] width 41 height 55
click at [803, 248] on button "Next image" at bounding box center [799, 248] width 41 height 55
click at [803, 246] on button "Next image" at bounding box center [799, 248] width 41 height 55
click at [796, 19] on button "Close lightbox" at bounding box center [792, 17] width 27 height 24
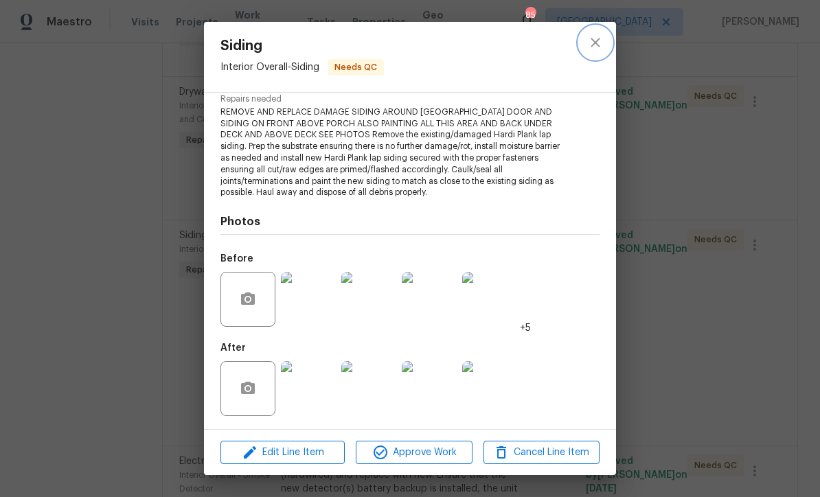
click at [597, 32] on button "close" at bounding box center [595, 42] width 33 height 33
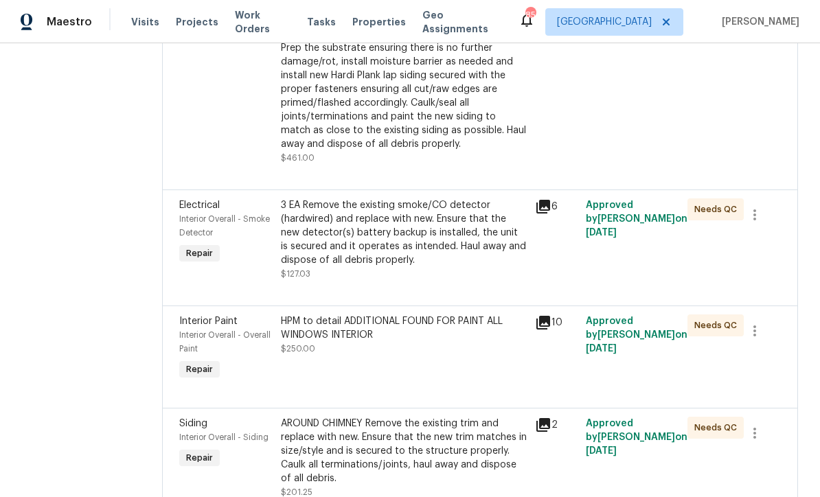
scroll to position [3527, 0]
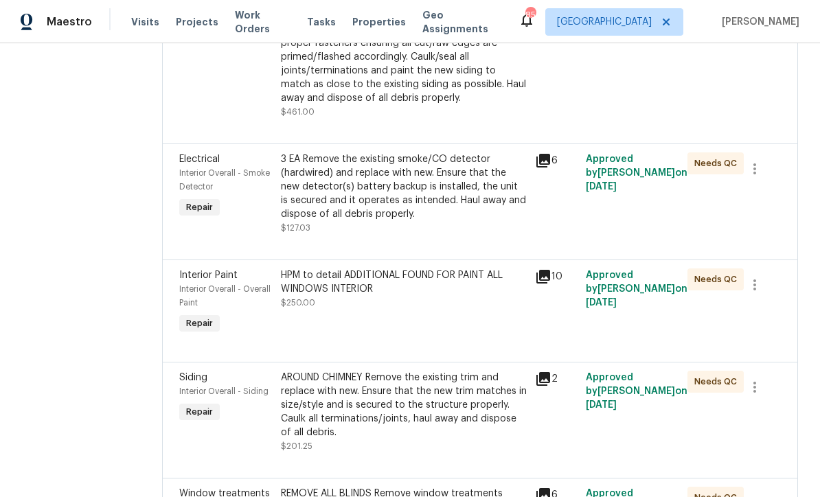
click at [355, 177] on div "3 EA Remove the existing smoke/CO detector (hardwired) and replace with new. En…" at bounding box center [404, 187] width 246 height 69
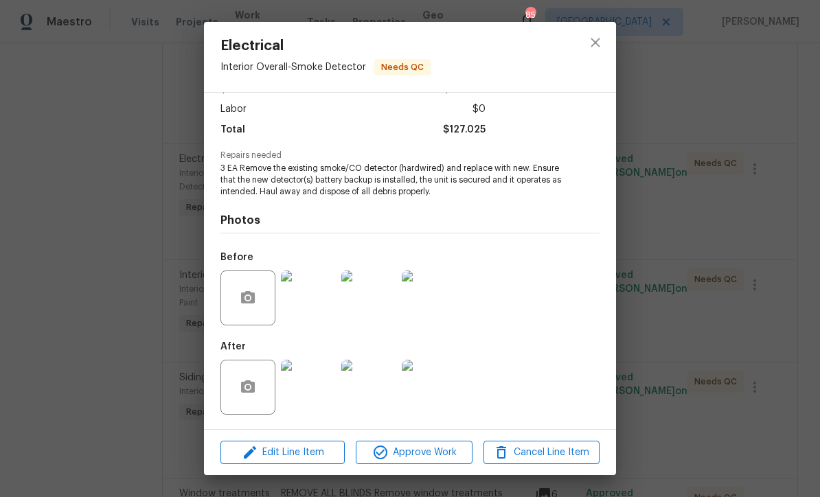
scroll to position [92, 0]
click at [307, 389] on img at bounding box center [308, 387] width 55 height 55
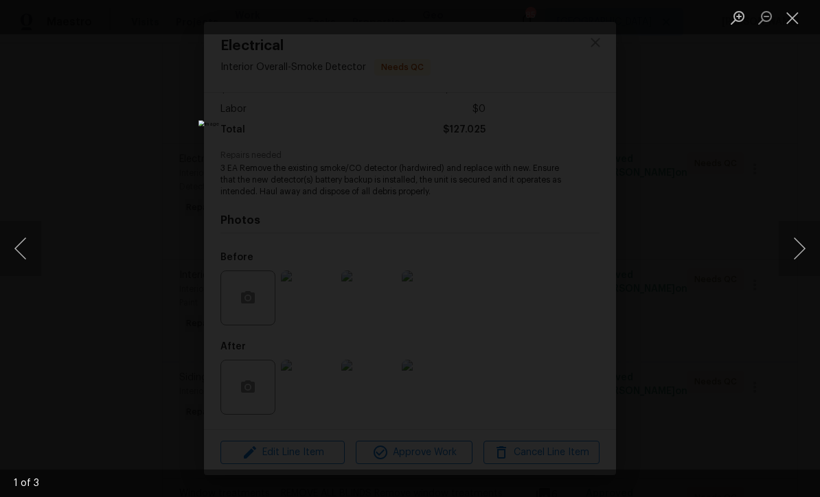
click at [803, 249] on button "Next image" at bounding box center [799, 248] width 41 height 55
click at [805, 245] on button "Next image" at bounding box center [799, 248] width 41 height 55
click at [793, 16] on button "Close lightbox" at bounding box center [792, 17] width 27 height 24
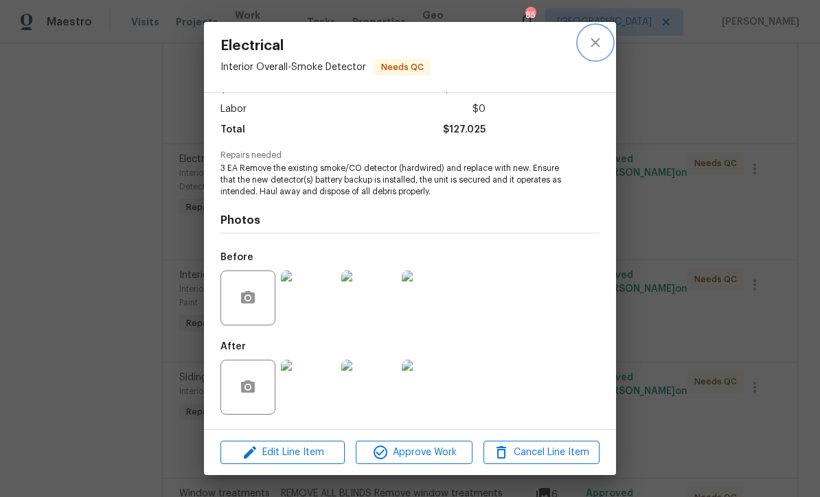
click at [598, 43] on icon "close" at bounding box center [595, 42] width 16 height 16
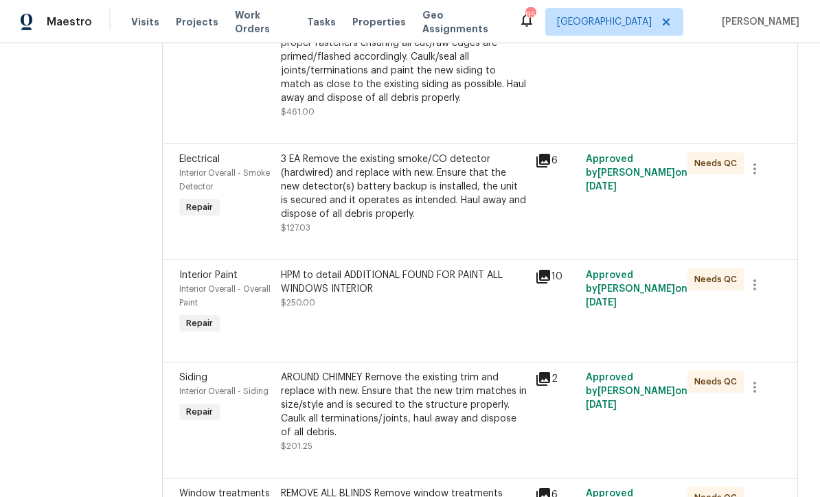
click at [335, 287] on div "HPM to detail ADDITIONAL FOUND FOR PAINT ALL WINDOWS INTERIOR $250.00" at bounding box center [404, 289] width 246 height 41
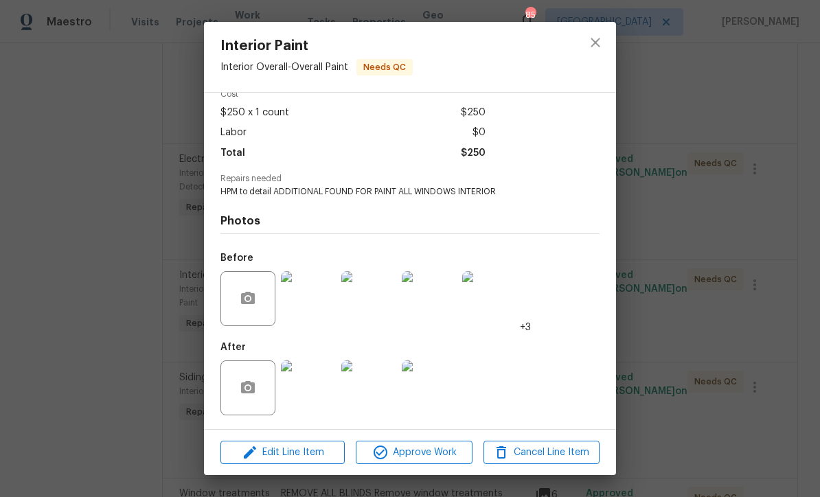
scroll to position [70, 0]
click at [311, 388] on img at bounding box center [308, 388] width 55 height 55
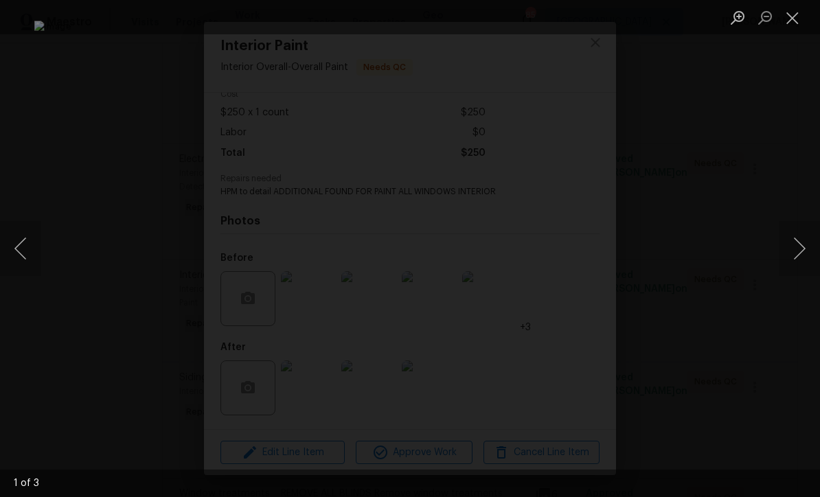
click at [805, 247] on button "Next image" at bounding box center [799, 248] width 41 height 55
click at [805, 242] on button "Next image" at bounding box center [799, 248] width 41 height 55
click at [790, 17] on button "Close lightbox" at bounding box center [792, 17] width 27 height 24
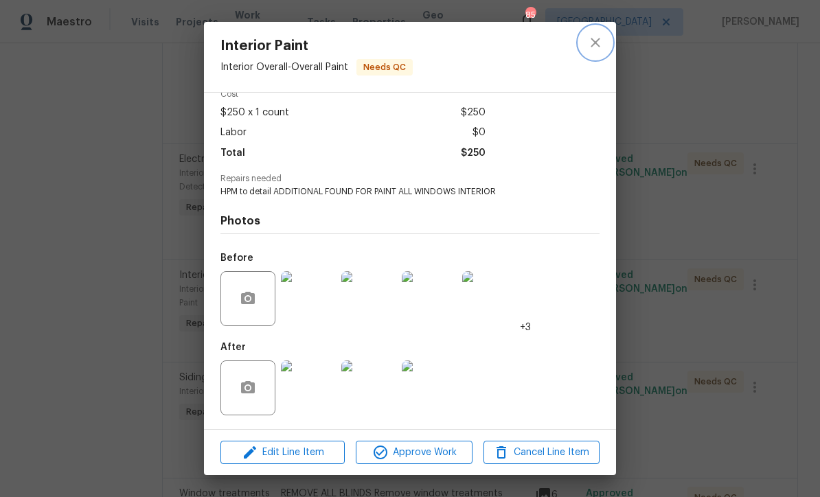
click at [598, 39] on icon "close" at bounding box center [595, 42] width 16 height 16
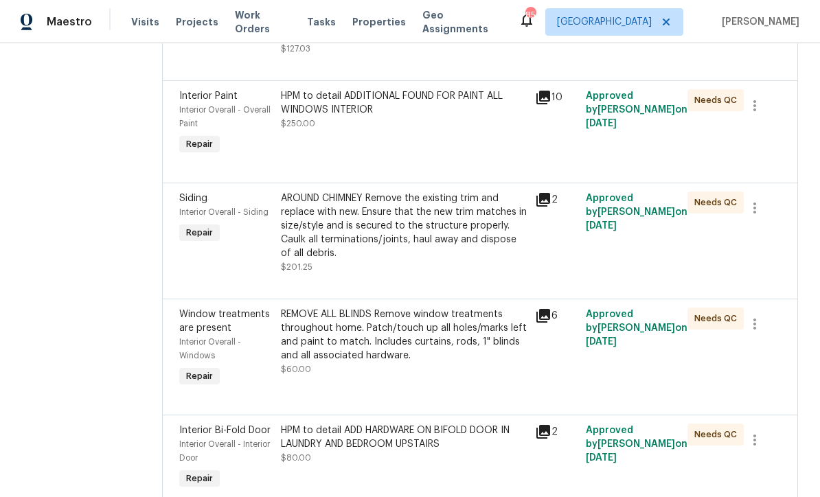
scroll to position [3706, 0]
click at [336, 436] on div "HPM to detail ADD HARDWARE ON BIFOLD DOOR IN LAUNDRY AND BEDROOM UPSTAIRS" at bounding box center [404, 438] width 246 height 27
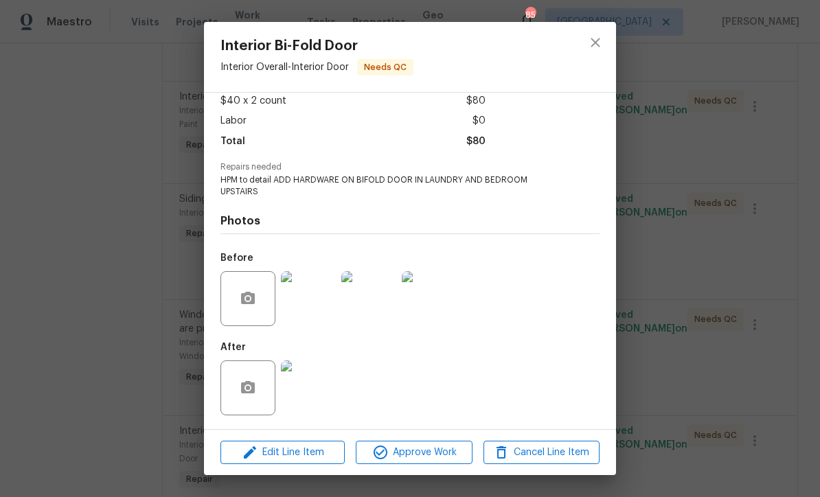
scroll to position [81, 0]
click at [306, 391] on img at bounding box center [308, 388] width 55 height 55
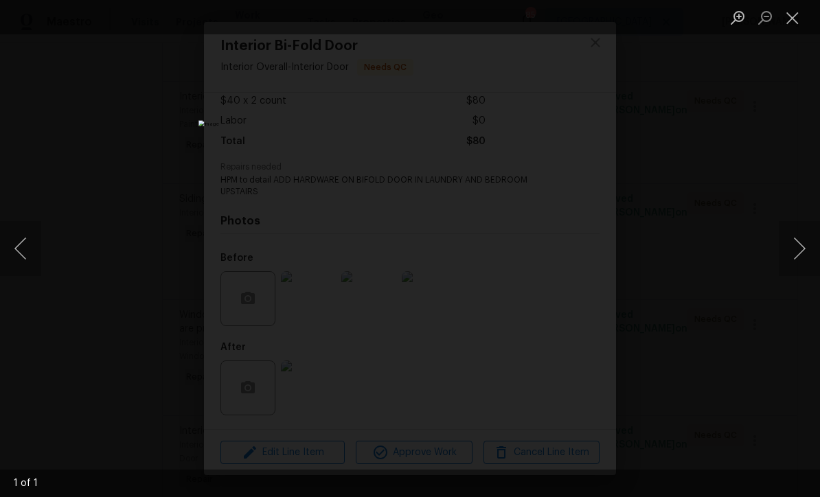
click at [806, 240] on button "Next image" at bounding box center [799, 248] width 41 height 55
click at [809, 248] on button "Next image" at bounding box center [799, 248] width 41 height 55
click at [787, 18] on button "Close lightbox" at bounding box center [792, 17] width 27 height 24
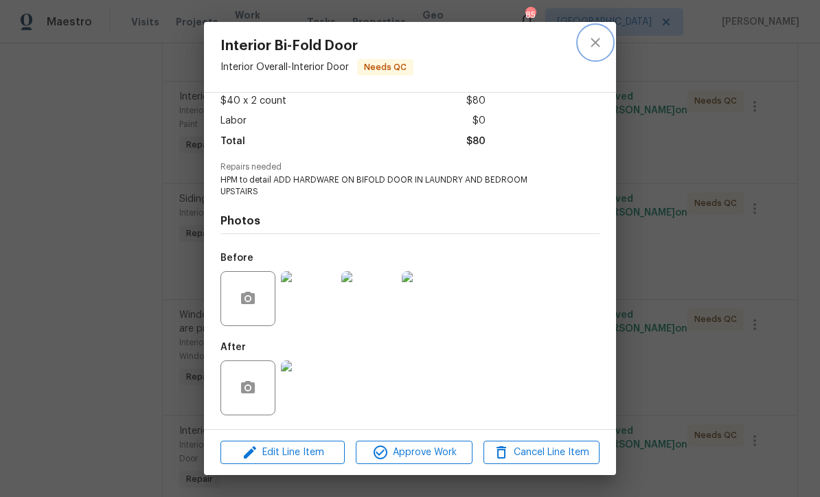
click at [597, 38] on icon "close" at bounding box center [595, 42] width 16 height 16
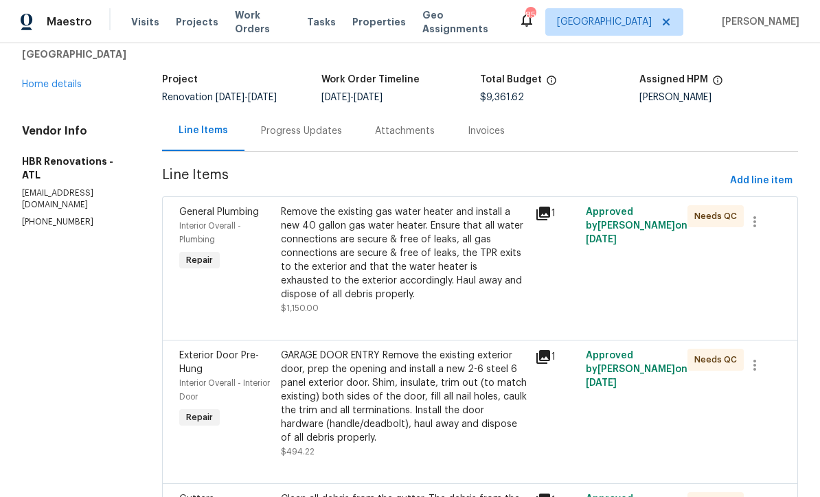
scroll to position [69, 0]
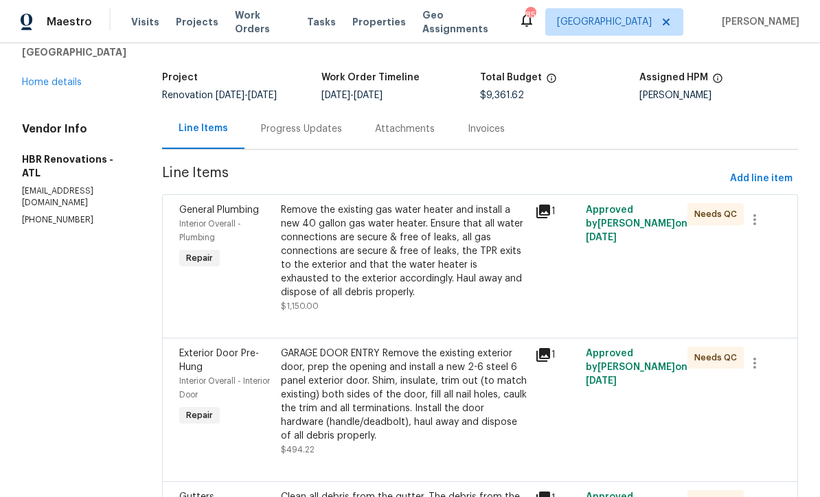
click at [358, 257] on div "Remove the existing gas water heater and install a new 40 gallon gas water heat…" at bounding box center [404, 251] width 246 height 96
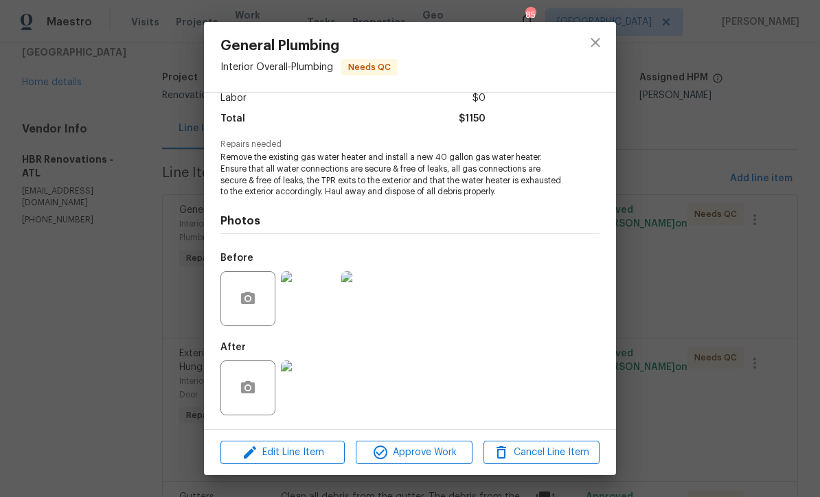
scroll to position [103, 0]
click at [303, 385] on img at bounding box center [308, 388] width 55 height 55
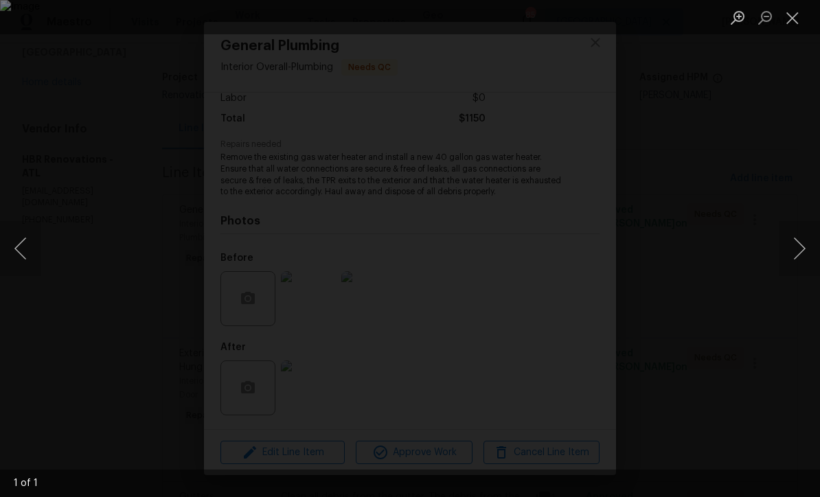
click at [798, 18] on button "Close lightbox" at bounding box center [792, 17] width 27 height 24
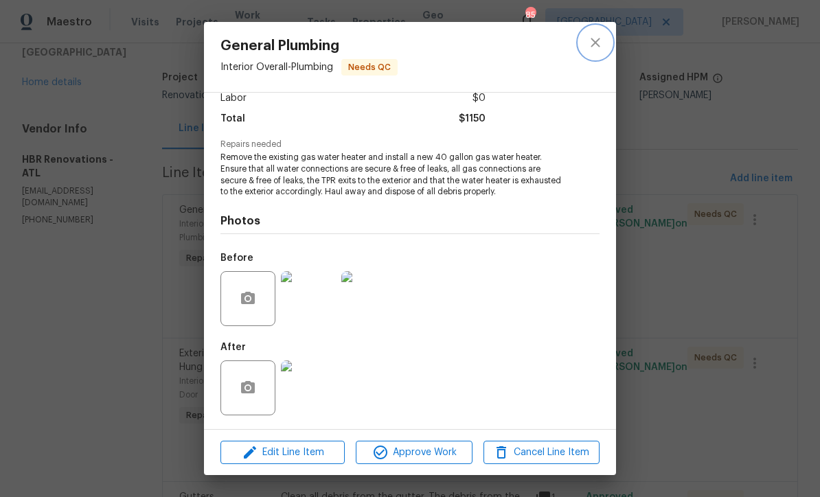
click at [594, 44] on icon "close" at bounding box center [595, 42] width 9 height 9
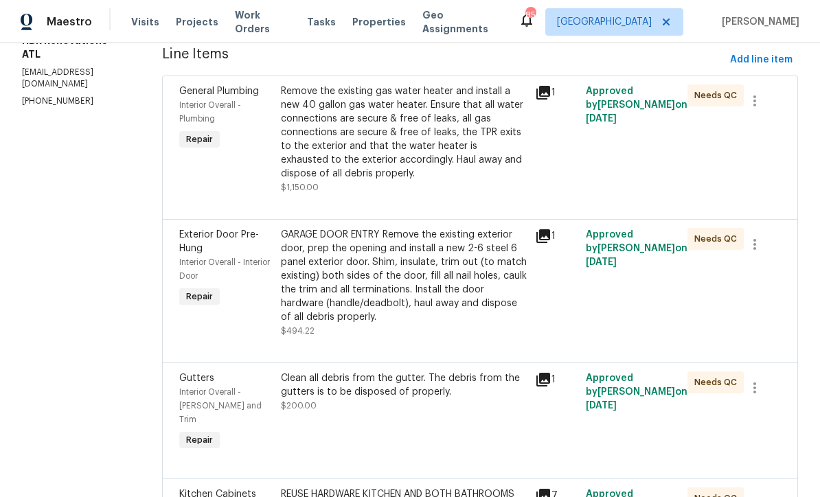
scroll to position [189, 0]
click at [336, 265] on div "GARAGE DOOR ENTRY Remove the existing exterior door, prep the opening and insta…" at bounding box center [404, 275] width 246 height 96
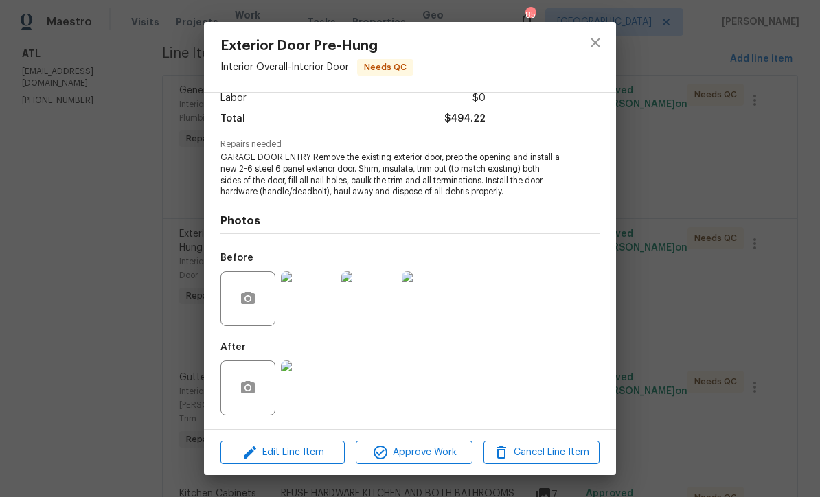
scroll to position [103, 0]
click at [310, 387] on img at bounding box center [308, 388] width 55 height 55
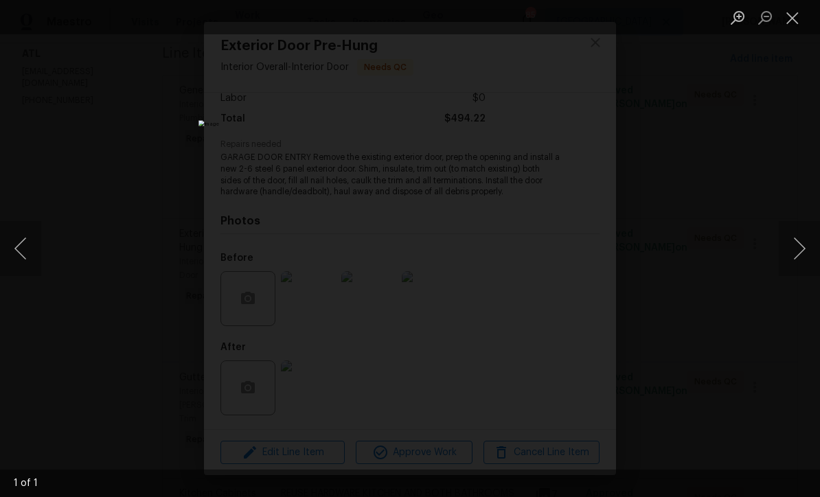
click at [805, 245] on button "Next image" at bounding box center [799, 248] width 41 height 55
click at [794, 19] on button "Close lightbox" at bounding box center [792, 17] width 27 height 24
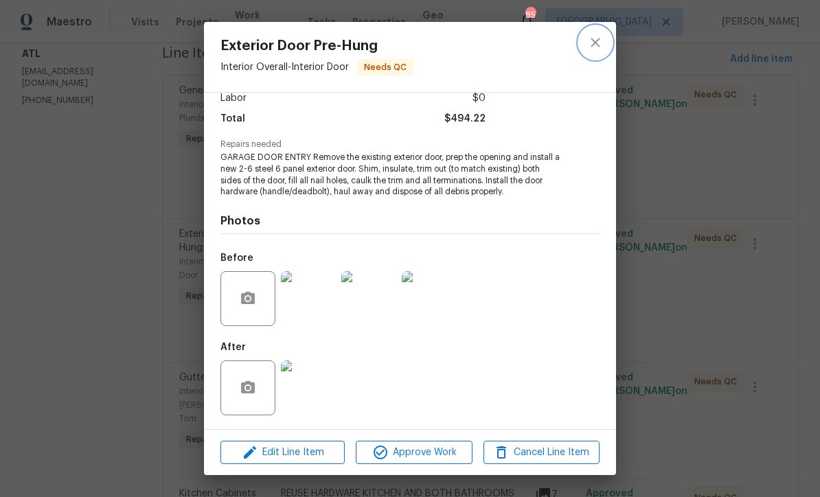
click at [594, 40] on icon "close" at bounding box center [595, 42] width 9 height 9
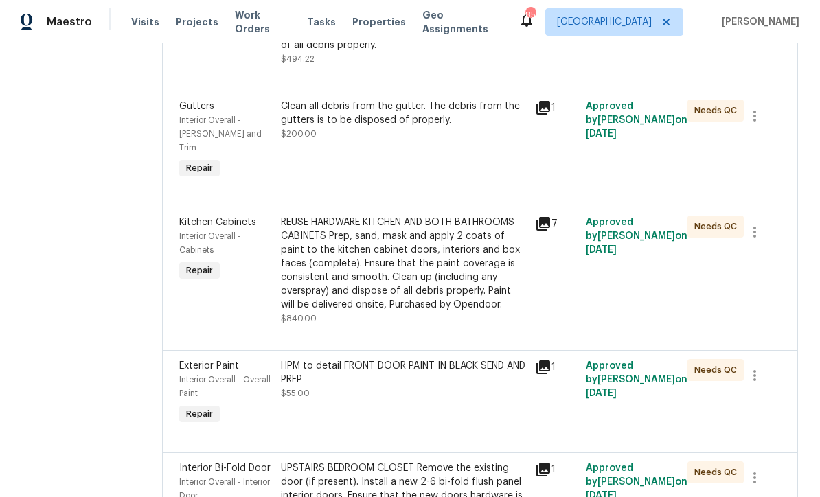
scroll to position [478, 0]
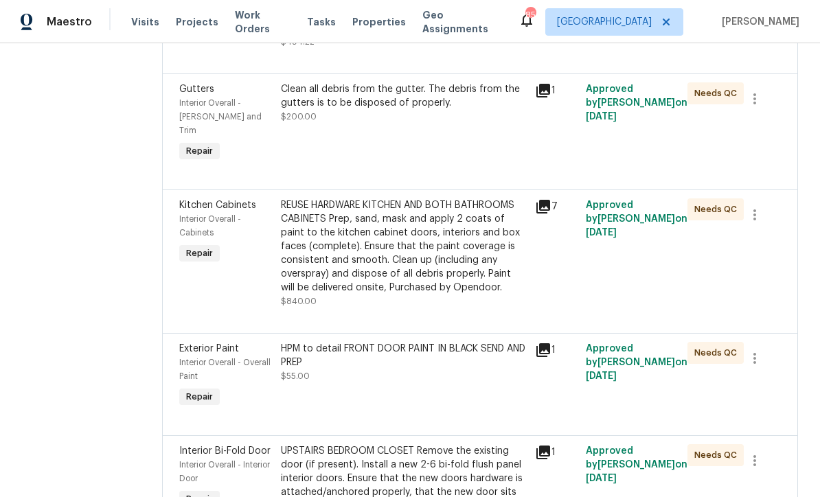
click at [352, 244] on div "REUSE HARDWARE KITCHEN AND BOTH BATHROOMS CABINETS Prep, sand, mask and apply 2…" at bounding box center [404, 247] width 246 height 96
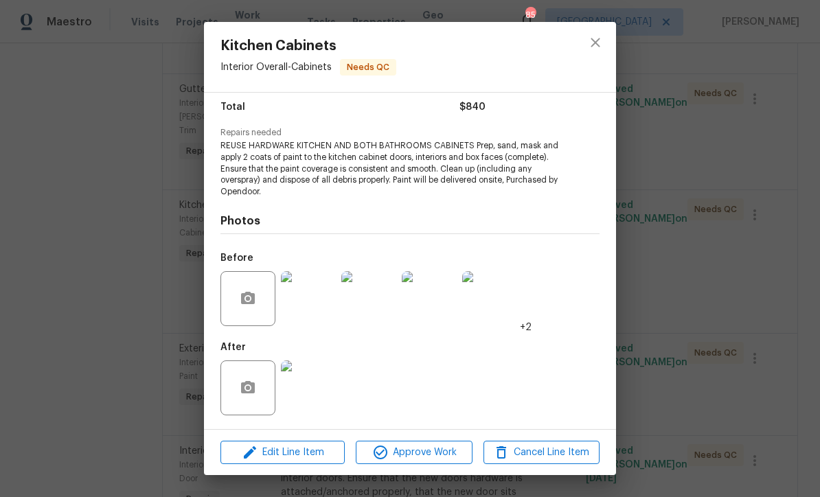
scroll to position [113, 0]
click at [315, 390] on img at bounding box center [308, 388] width 55 height 55
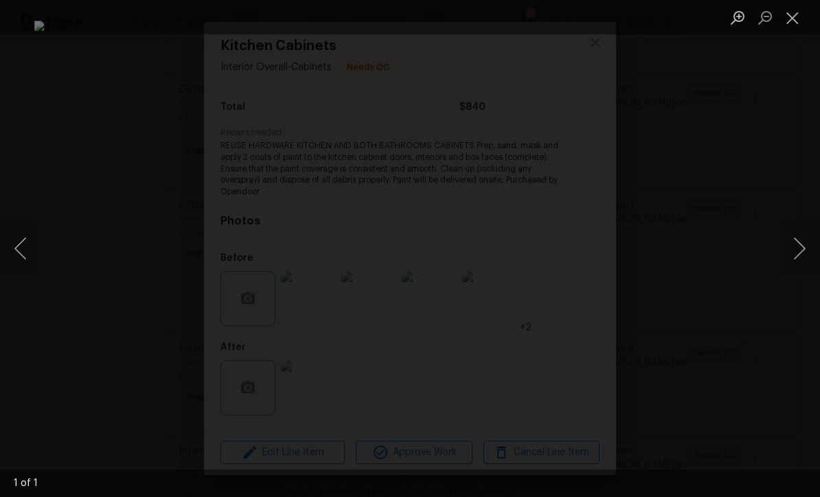
click at [809, 242] on button "Next image" at bounding box center [799, 248] width 41 height 55
click at [794, 16] on button "Close lightbox" at bounding box center [792, 17] width 27 height 24
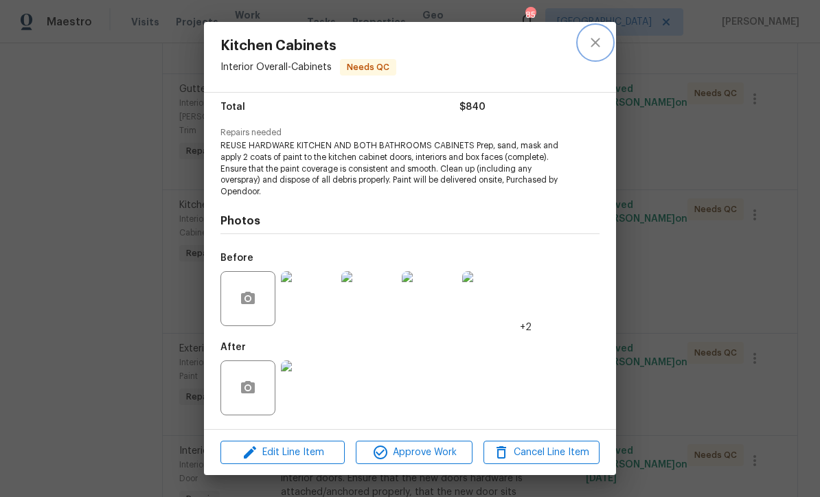
click at [598, 45] on icon "close" at bounding box center [595, 42] width 9 height 9
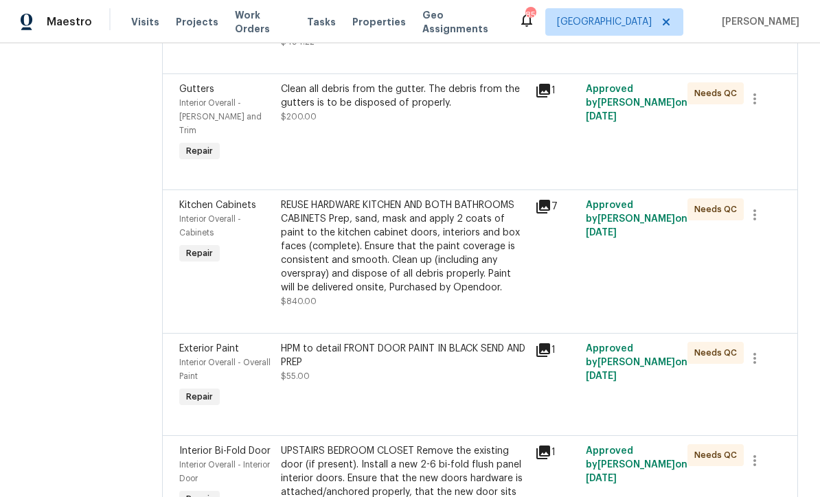
click at [359, 362] on div "HPM to detail FRONT DOOR PAINT IN BLACK SEND AND PREP $55.00" at bounding box center [404, 362] width 246 height 41
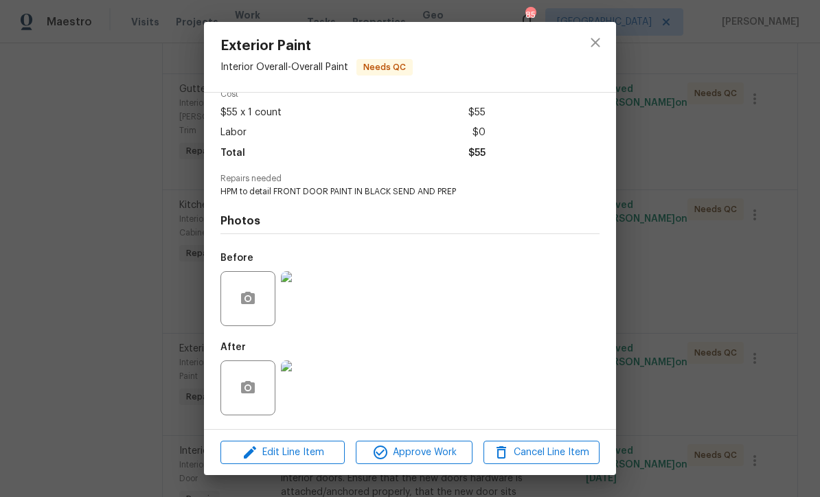
scroll to position [70, 0]
click at [306, 388] on img at bounding box center [308, 388] width 55 height 55
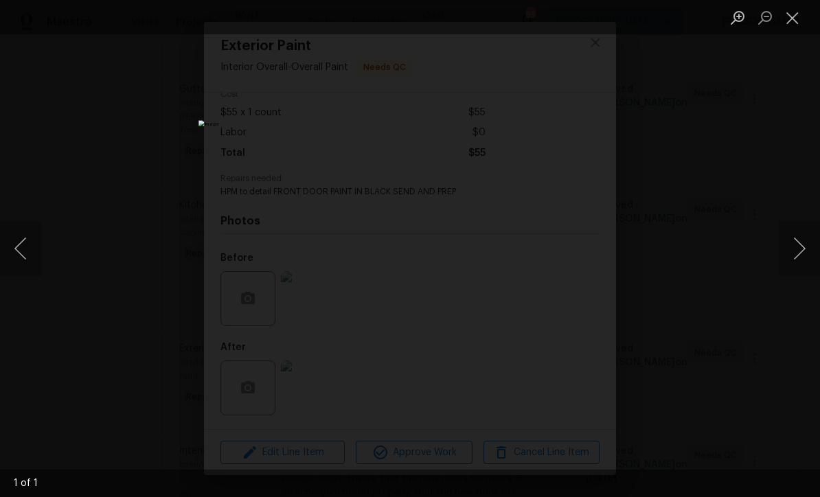
click at [796, 19] on button "Close lightbox" at bounding box center [792, 17] width 27 height 24
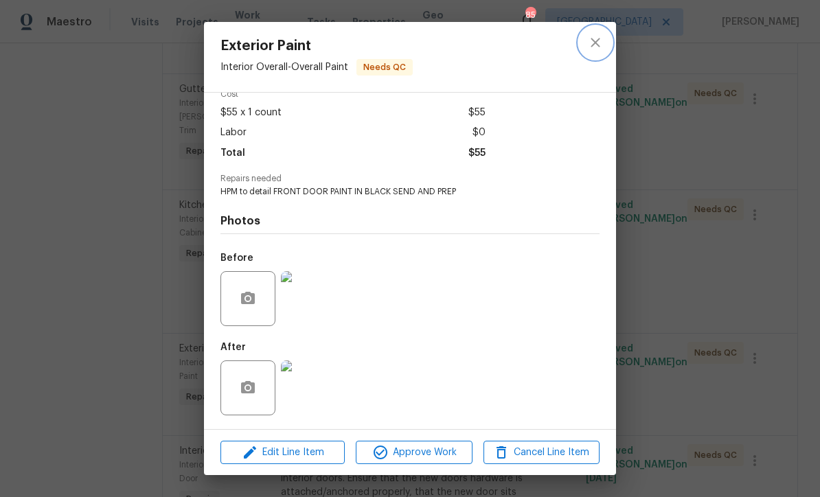
click at [597, 41] on icon "close" at bounding box center [595, 42] width 9 height 9
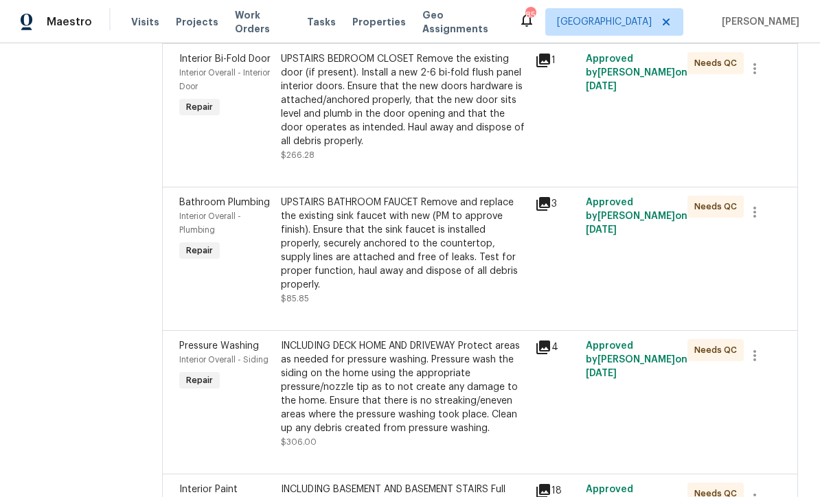
scroll to position [873, 0]
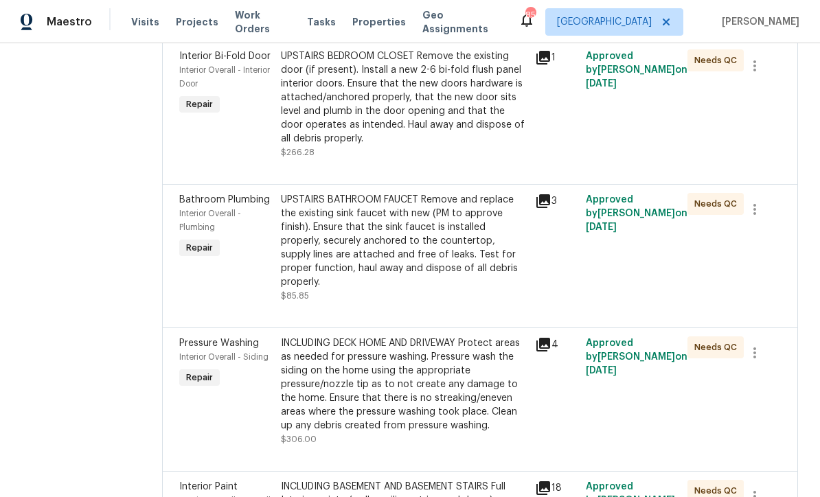
click at [357, 223] on div "UPSTAIRS BATHROOM FAUCET Remove and replace the existing sink faucet with new (…" at bounding box center [404, 241] width 246 height 96
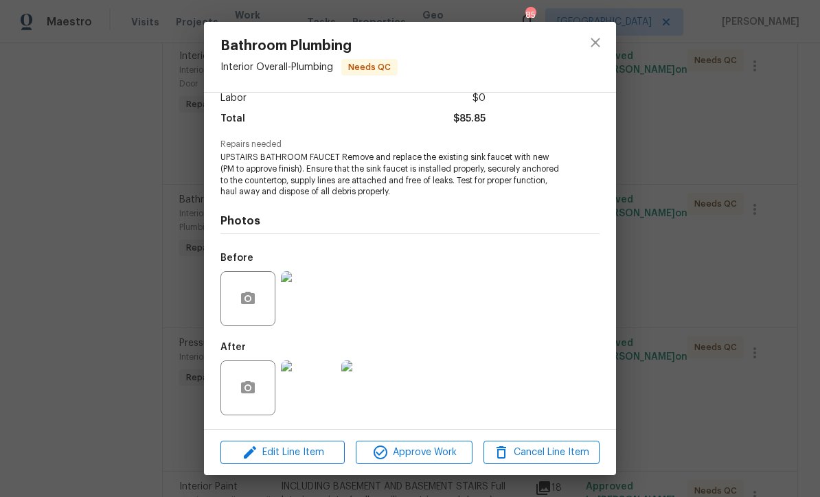
scroll to position [103, 0]
click at [308, 394] on img at bounding box center [308, 388] width 55 height 55
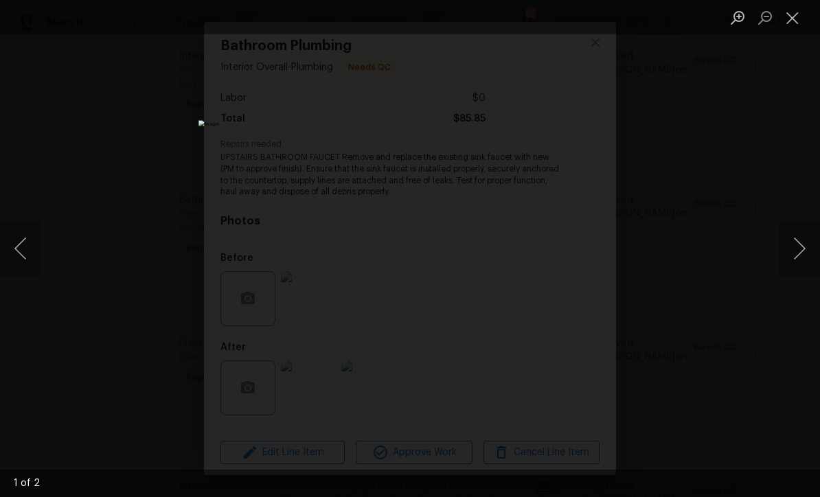
click at [789, 21] on button "Close lightbox" at bounding box center [792, 17] width 27 height 24
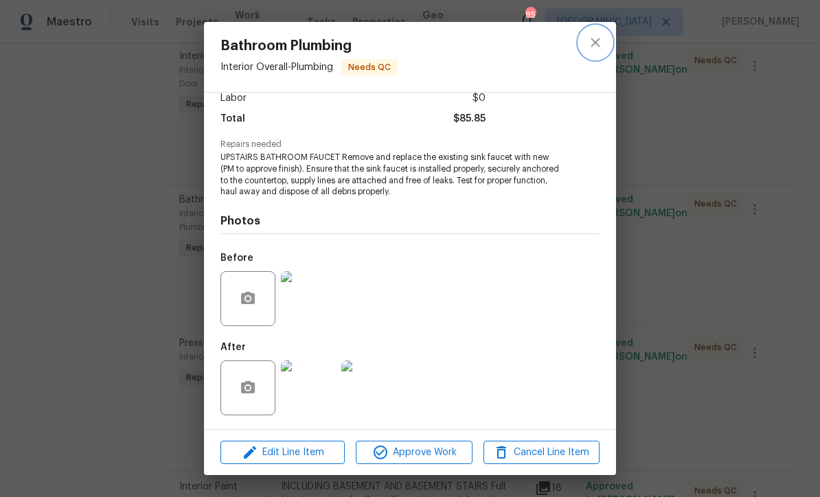
click at [602, 39] on icon "close" at bounding box center [595, 42] width 16 height 16
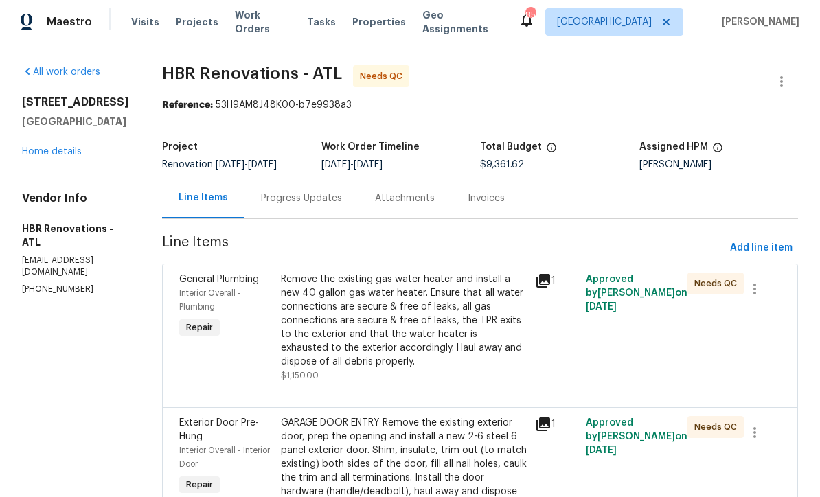
scroll to position [0, 0]
click at [41, 157] on link "Home details" at bounding box center [52, 152] width 60 height 10
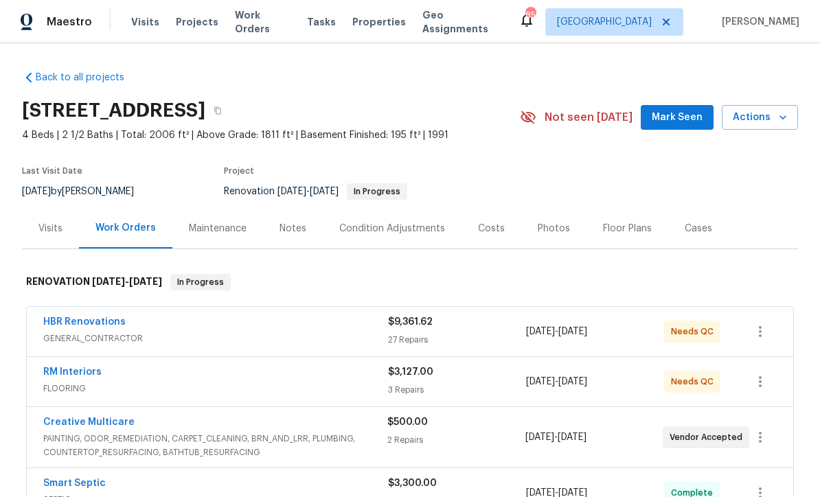
click at [676, 109] on button "Mark Seen" at bounding box center [677, 117] width 73 height 25
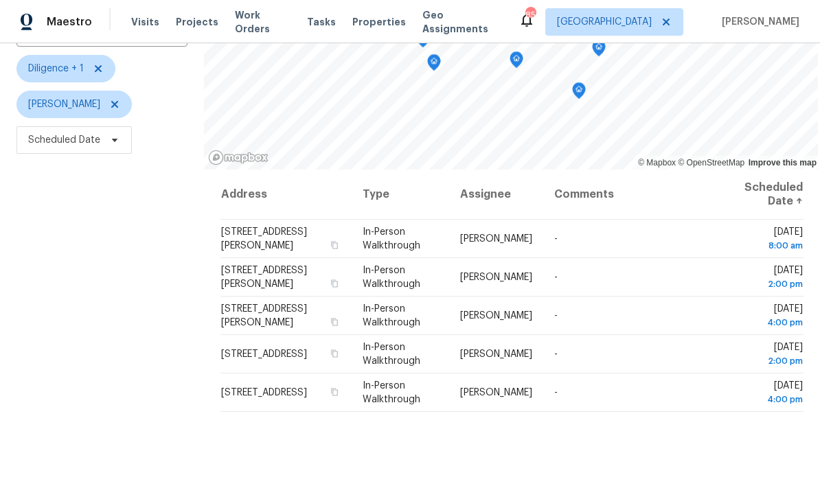
scroll to position [120, 0]
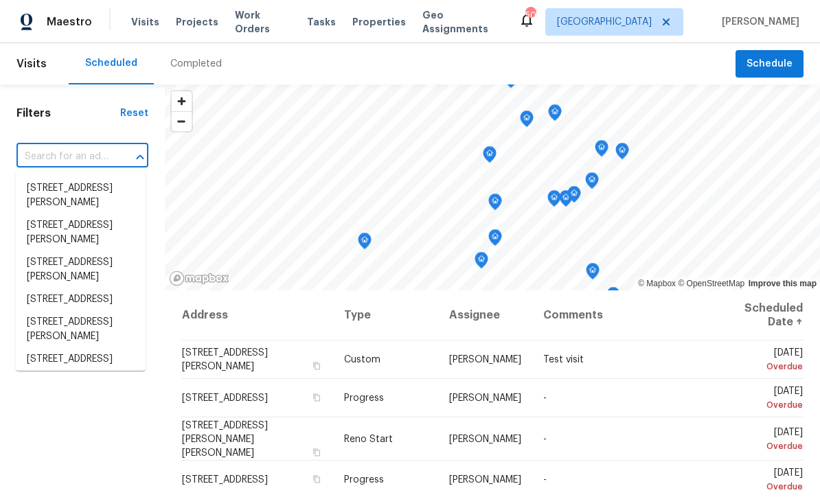
type input "[STREET_ADDRESS]"
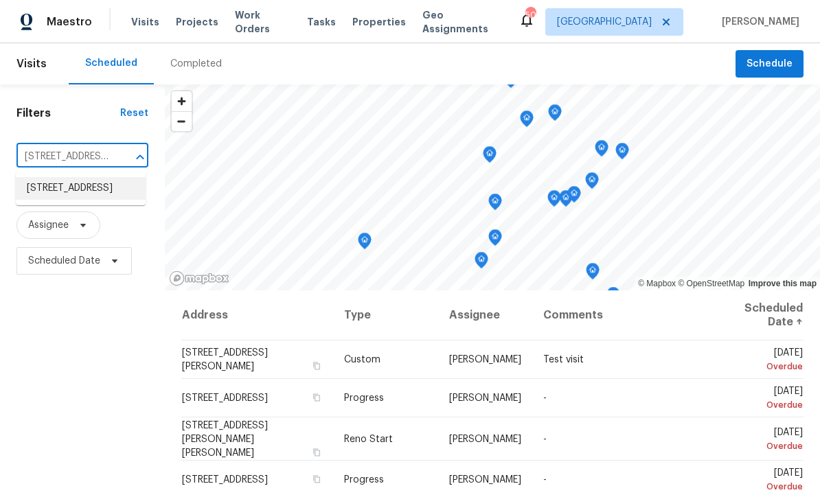
click at [51, 190] on li "[STREET_ADDRESS]" at bounding box center [81, 188] width 130 height 23
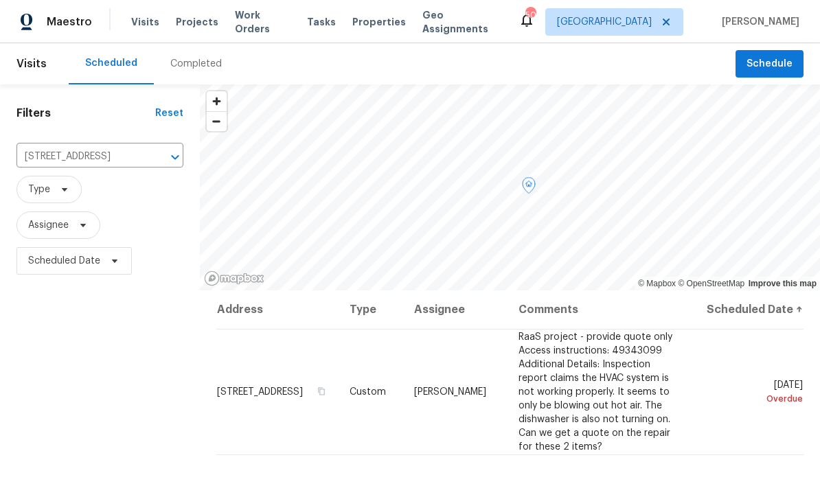
click at [0, 0] on icon at bounding box center [0, 0] width 0 height 0
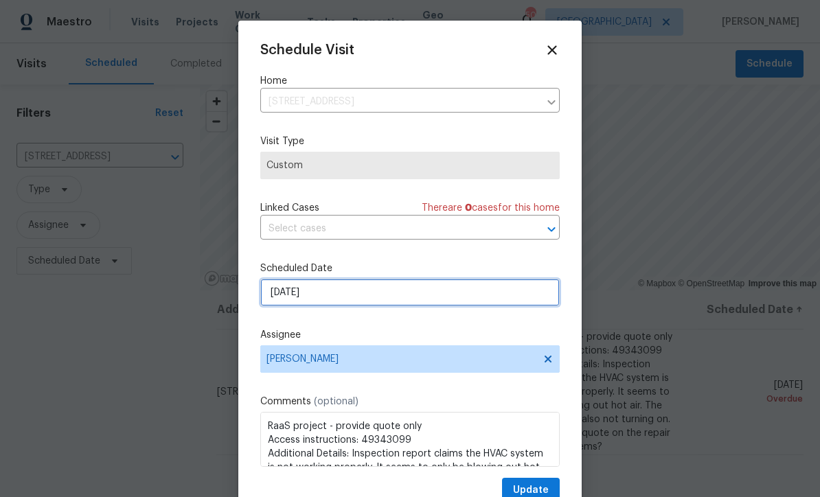
click at [285, 298] on input "[DATE]" at bounding box center [410, 292] width 300 height 27
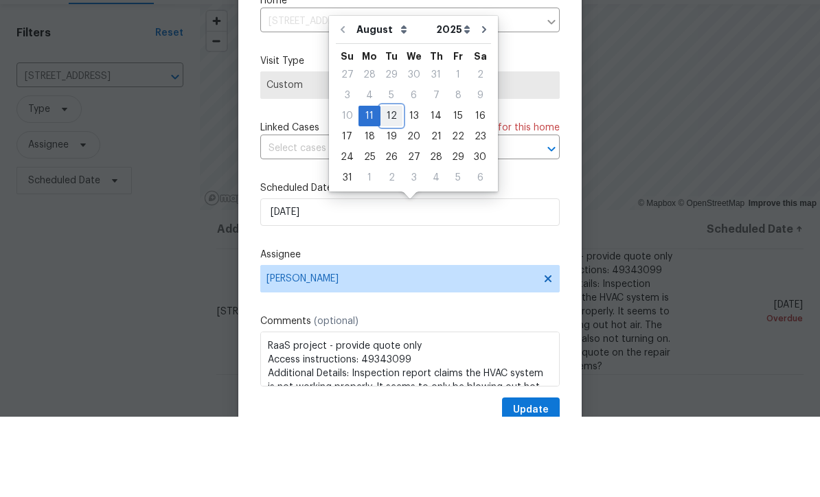
click at [385, 187] on div "12" at bounding box center [392, 196] width 22 height 19
type input "[DATE]"
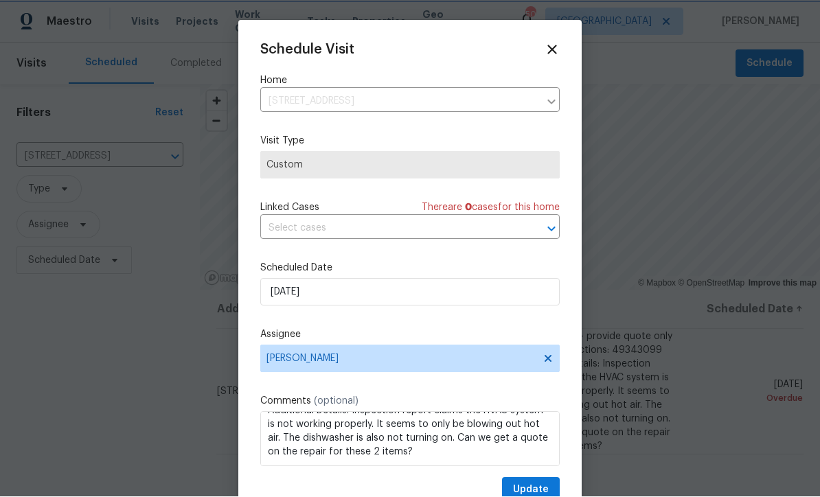
scroll to position [43, 0]
click at [533, 482] on button "Update" at bounding box center [531, 490] width 58 height 25
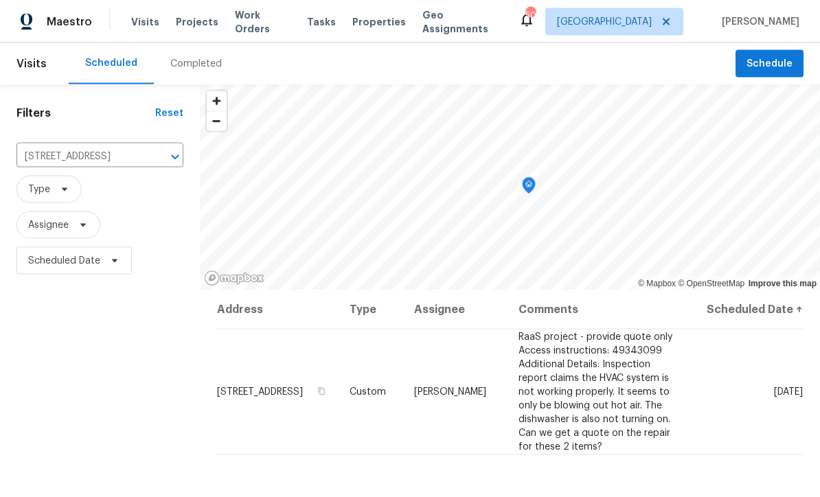
scroll to position [0, 0]
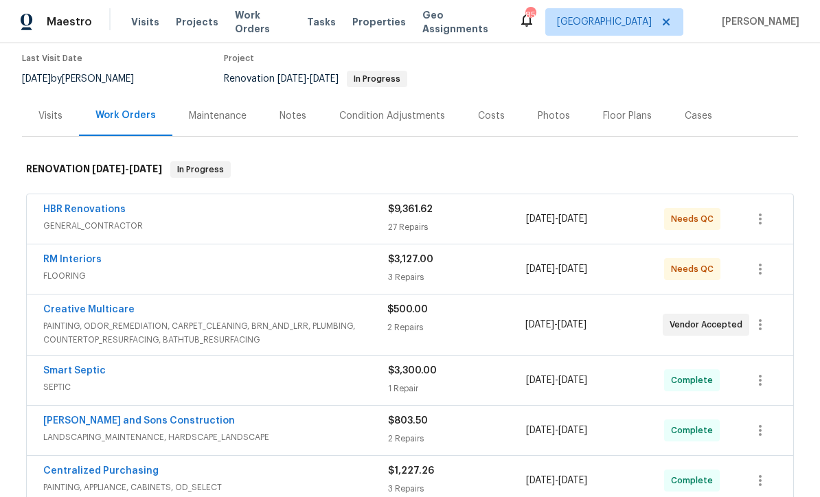
scroll to position [115, 0]
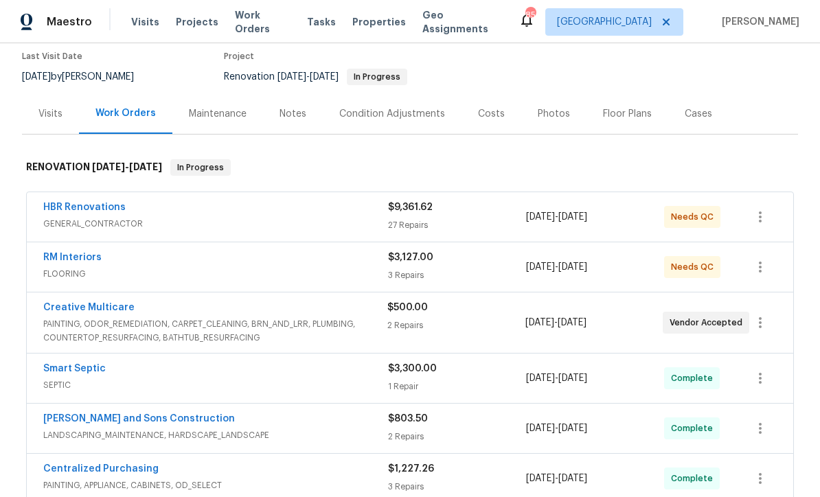
click at [78, 204] on link "HBR Renovations" at bounding box center [84, 208] width 82 height 10
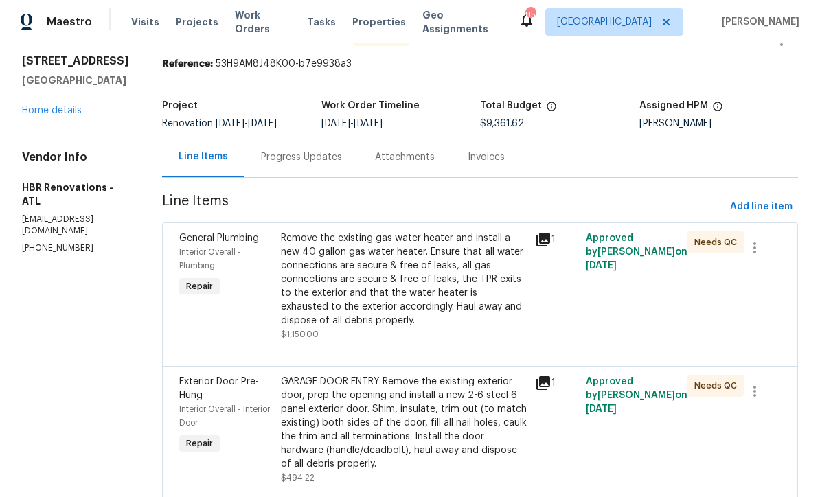
scroll to position [45, 0]
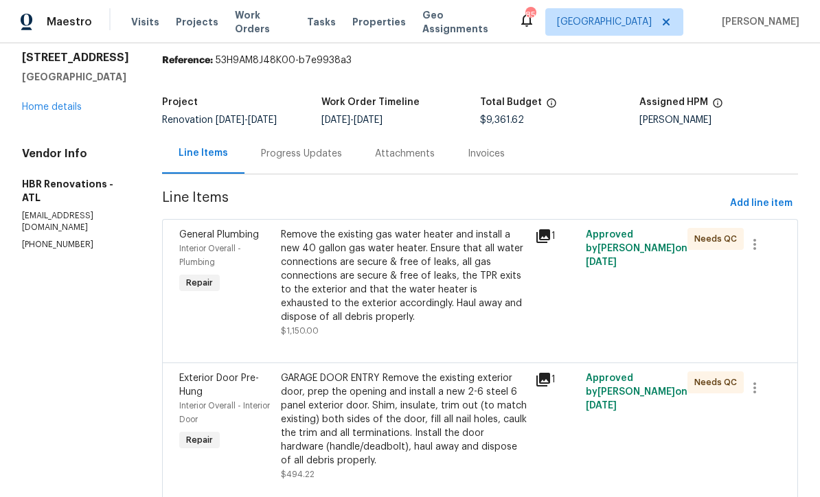
click at [287, 151] on div "Progress Updates" at bounding box center [301, 154] width 81 height 14
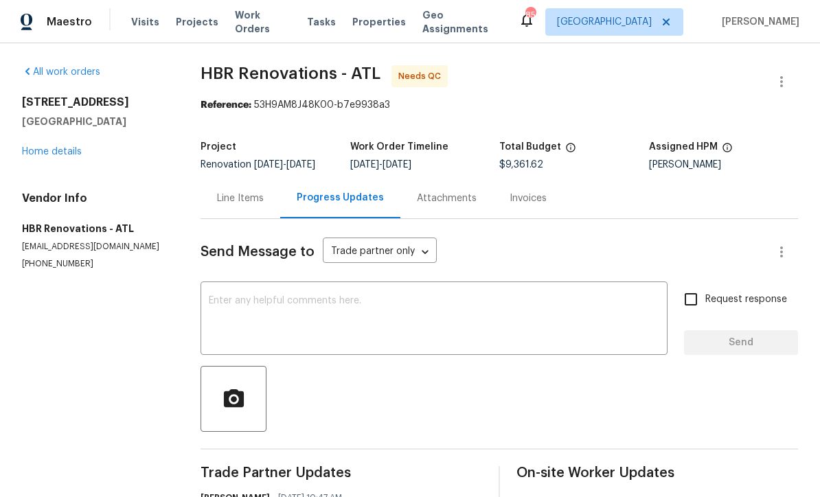
click at [214, 292] on div "x ​" at bounding box center [434, 320] width 467 height 70
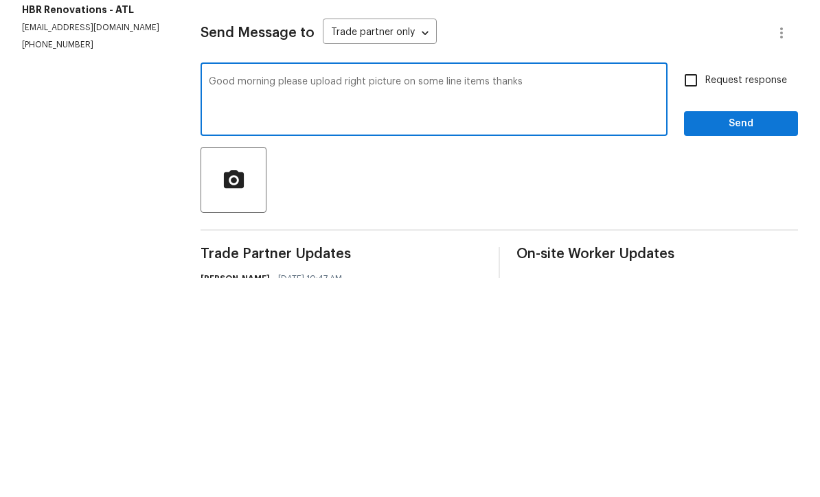
type textarea "Good morning please upload right picture on some line items thanks"
click at [694, 285] on input "Request response" at bounding box center [691, 299] width 29 height 29
checkbox input "true"
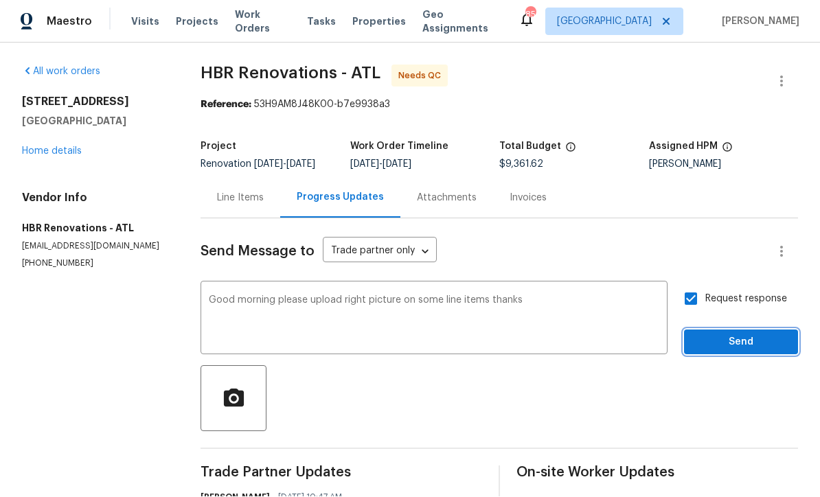
click at [739, 335] on span "Send" at bounding box center [741, 343] width 92 height 17
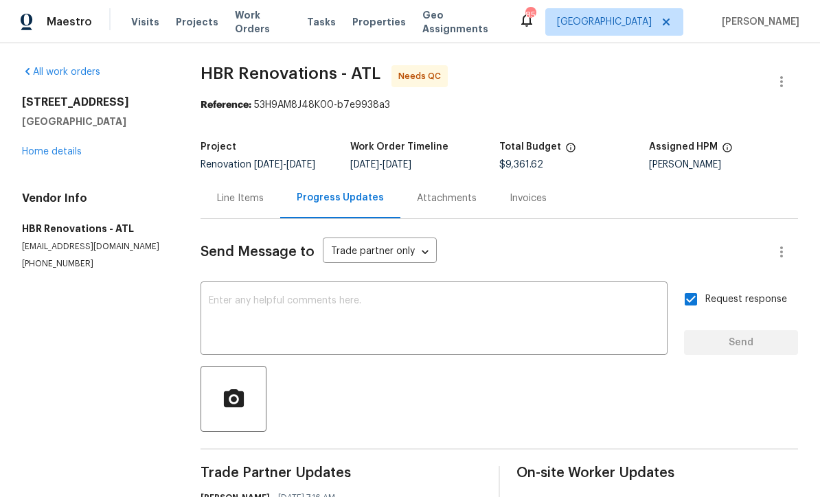
scroll to position [0, 0]
